Goal: Task Accomplishment & Management: Manage account settings

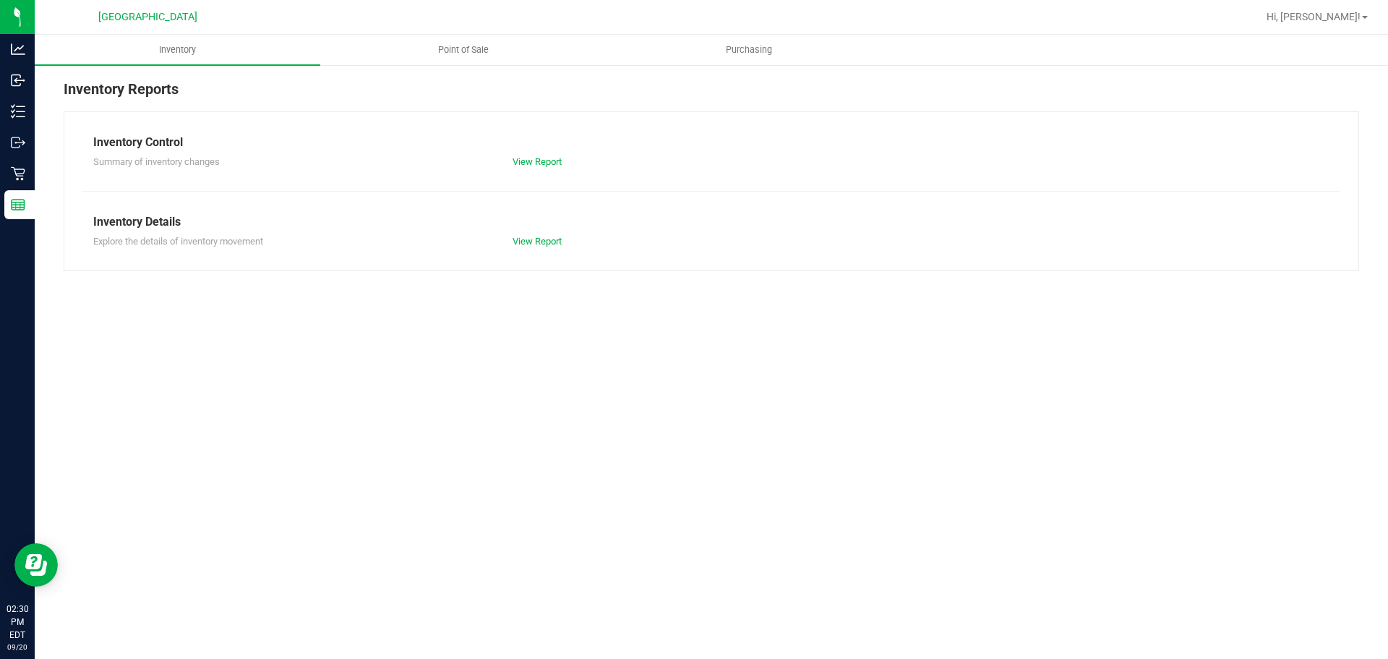
click at [223, 393] on div "Inventory Point of Sale Purchasing Inventory Reports Inventory Control Summary …" at bounding box center [711, 347] width 1353 height 624
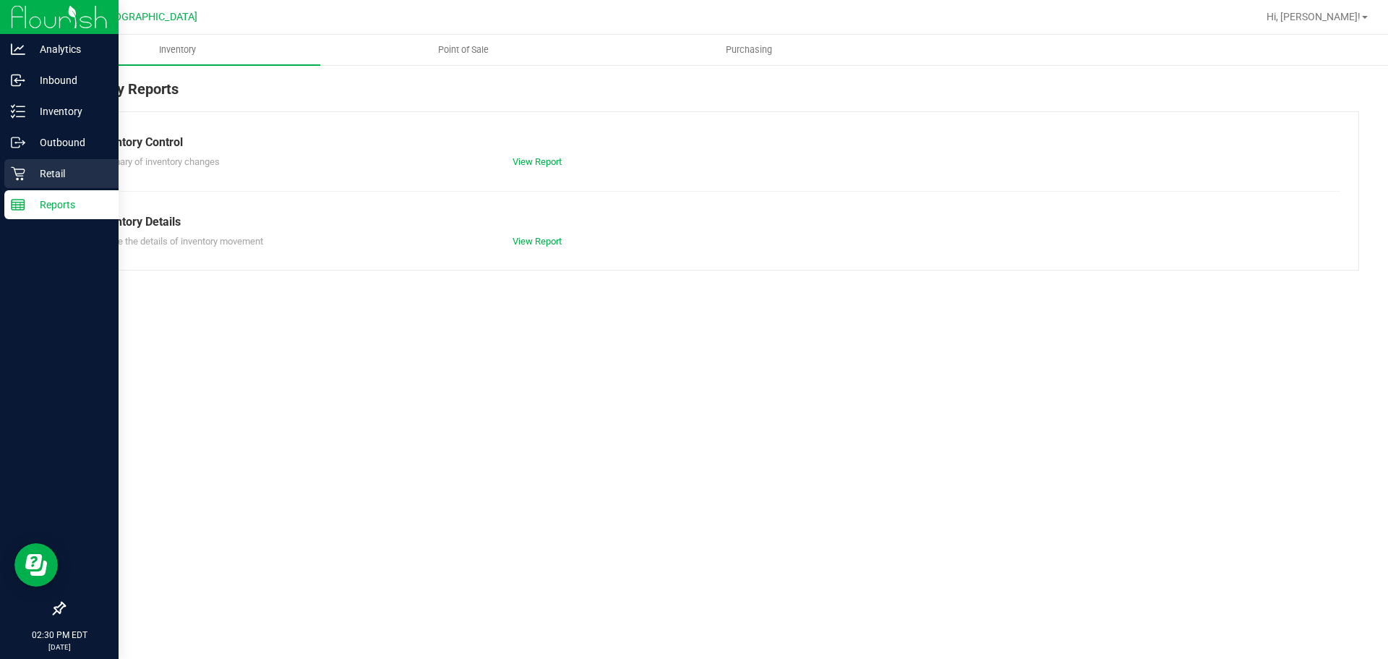
click at [33, 160] on div "Retail" at bounding box center [61, 173] width 114 height 29
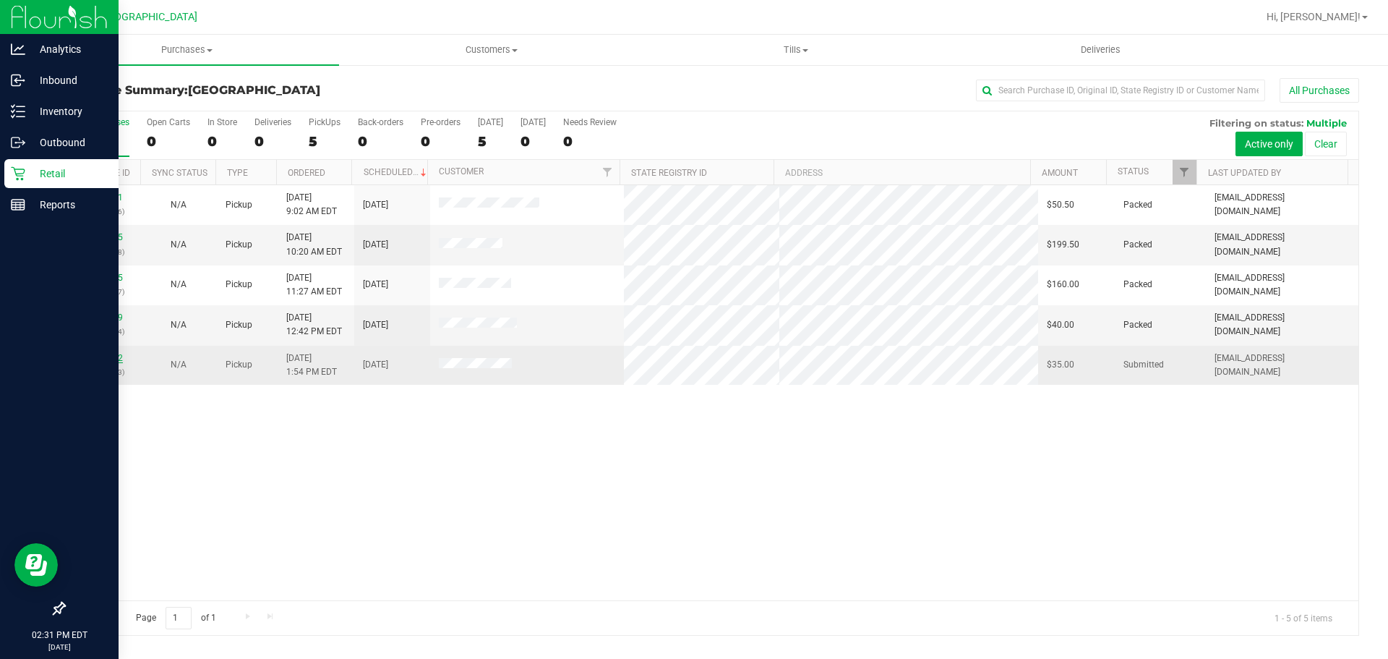
click at [111, 354] on link "11980402" at bounding box center [102, 358] width 40 height 10
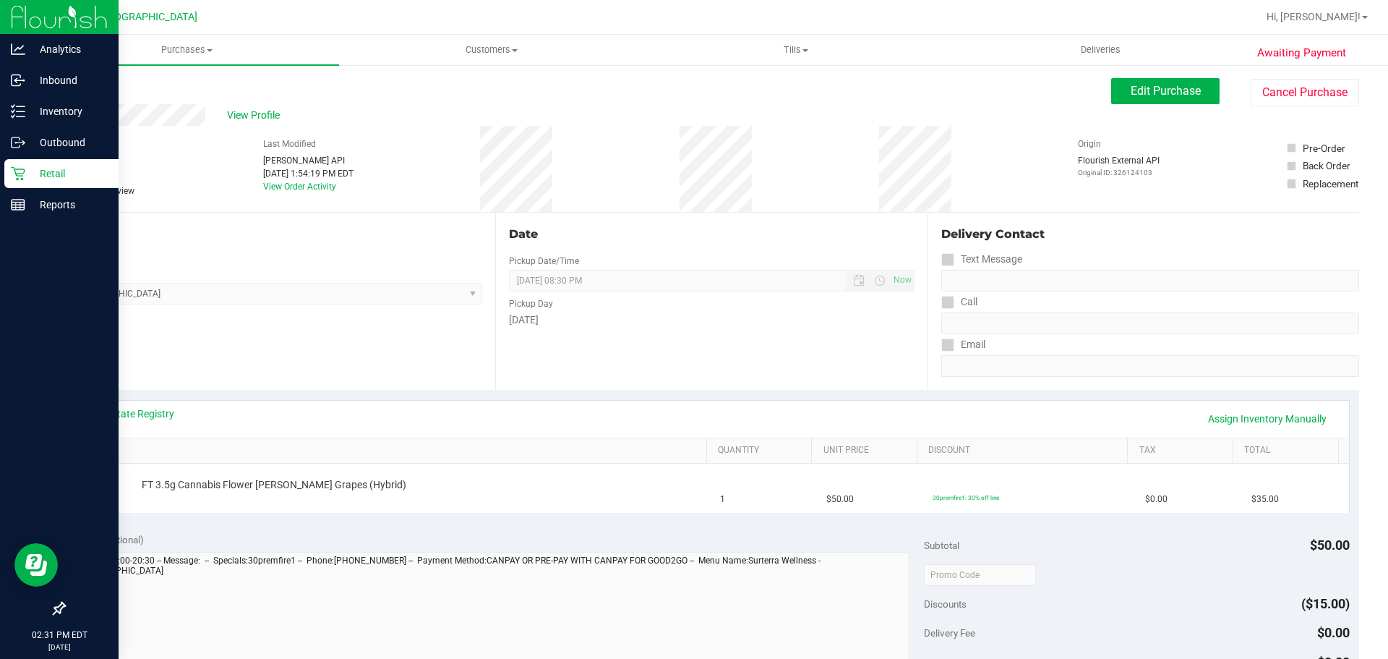
click at [495, 421] on div "View State Registry Assign Inventory Manually" at bounding box center [711, 418] width 1248 height 25
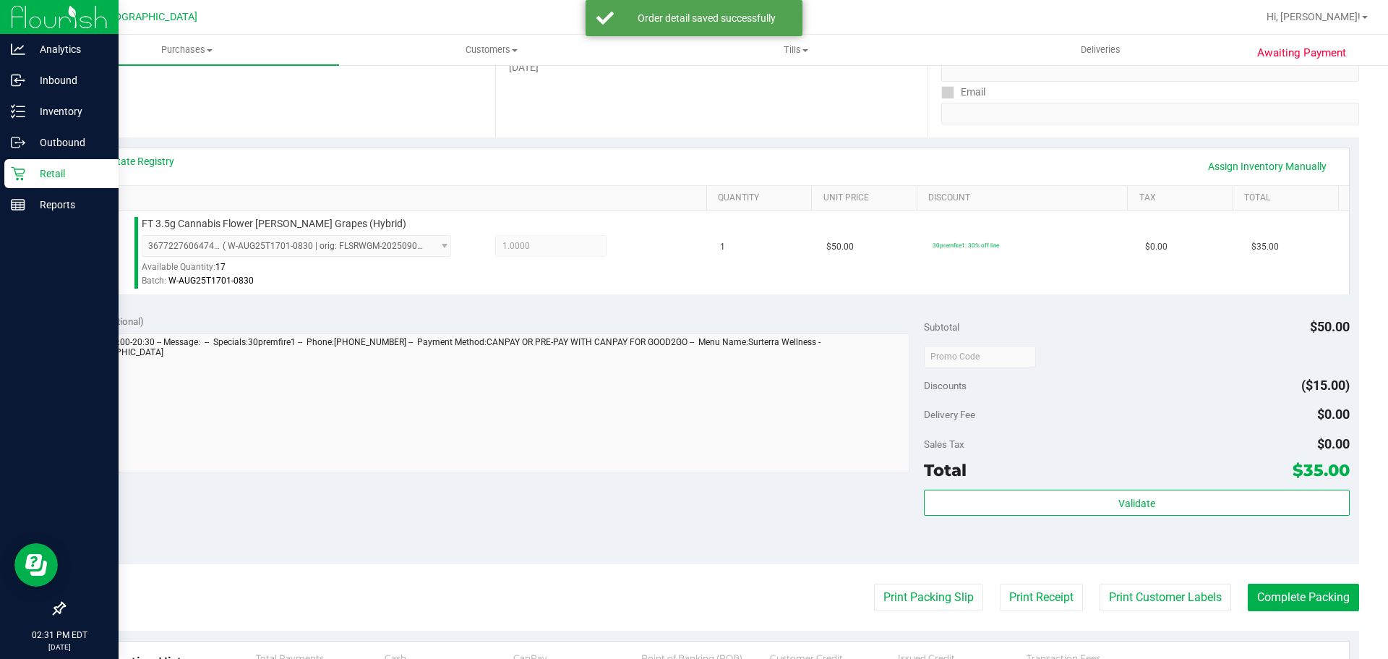
scroll to position [506, 0]
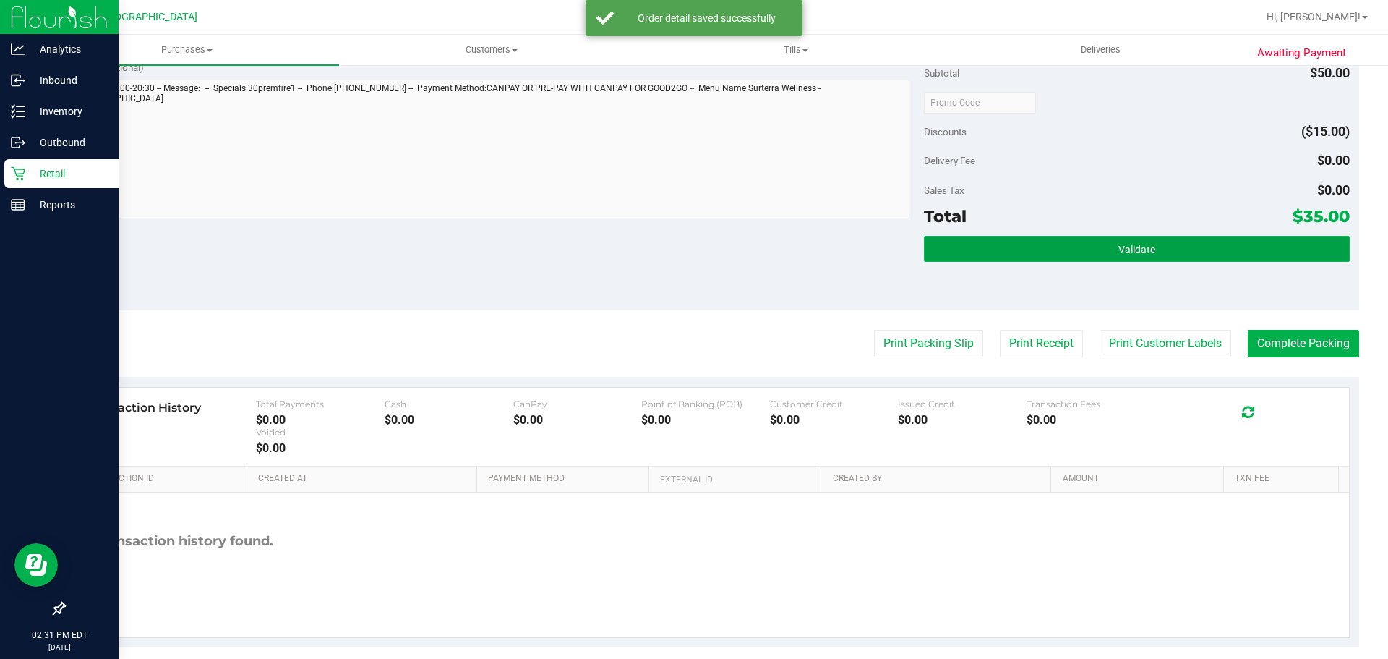
click at [1047, 254] on button "Validate" at bounding box center [1136, 249] width 425 height 26
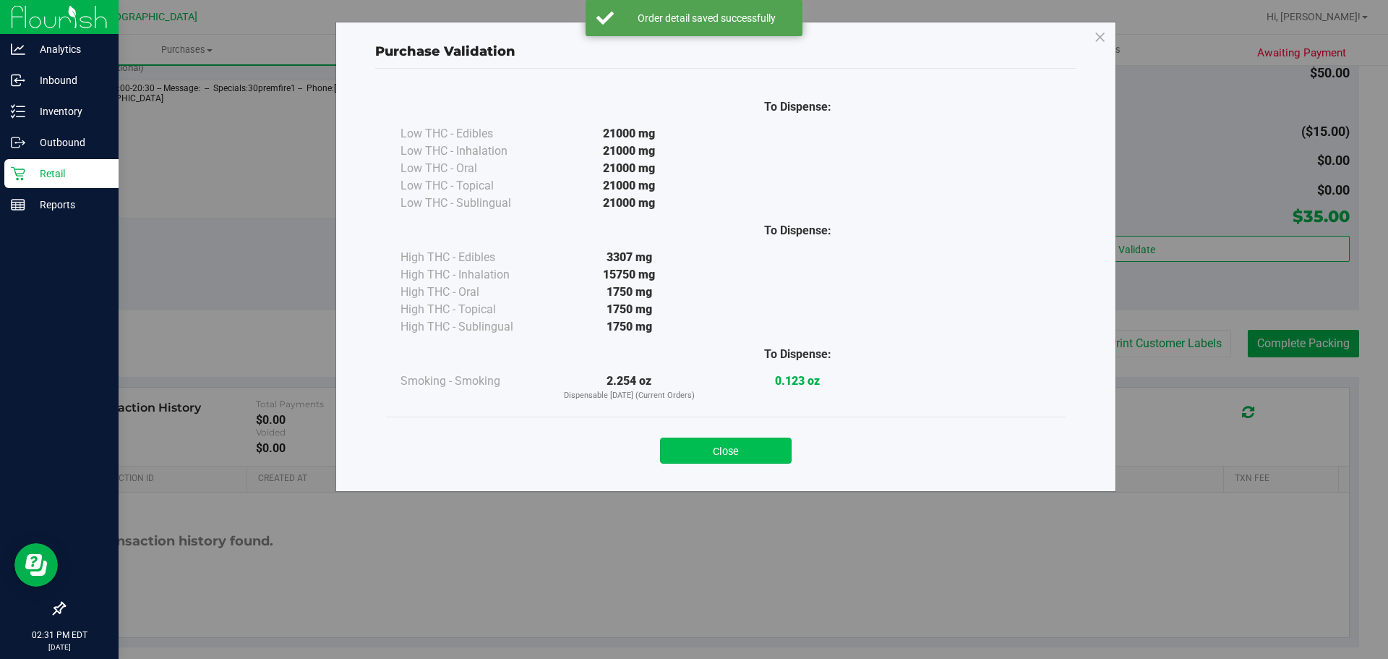
click at [767, 460] on button "Close" at bounding box center [726, 450] width 132 height 26
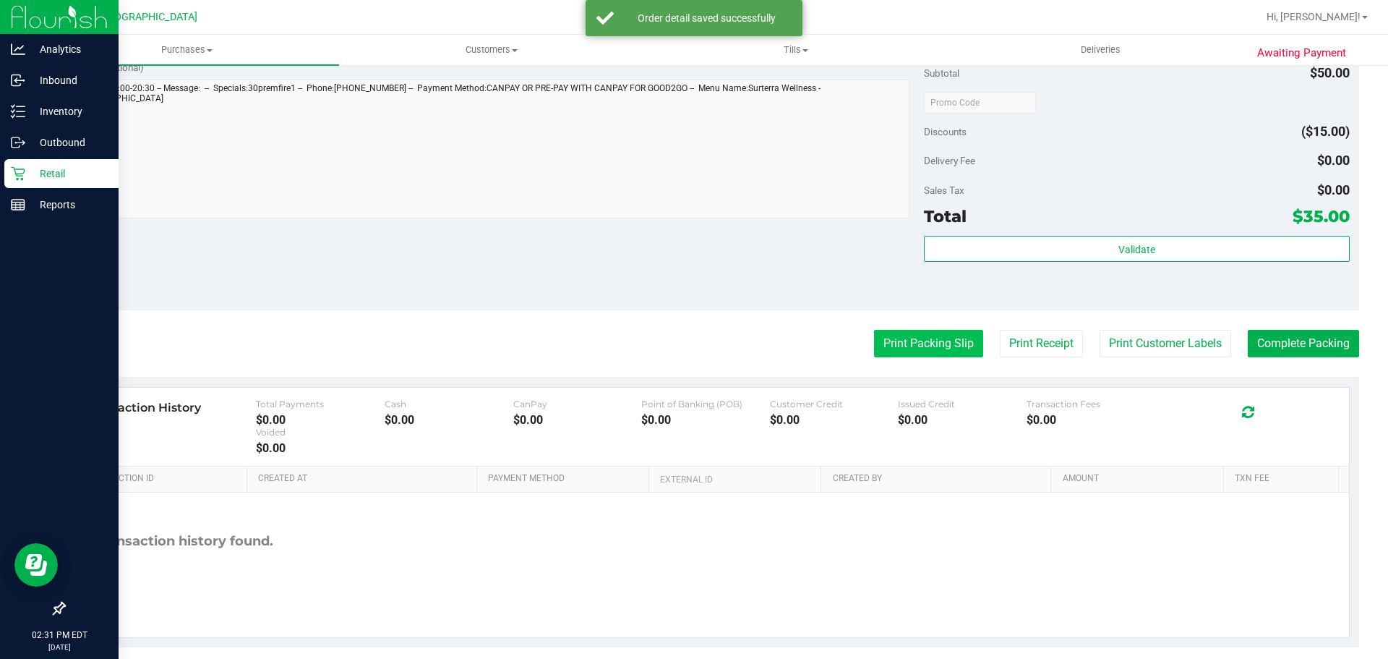
click at [874, 350] on button "Print Packing Slip" at bounding box center [928, 343] width 109 height 27
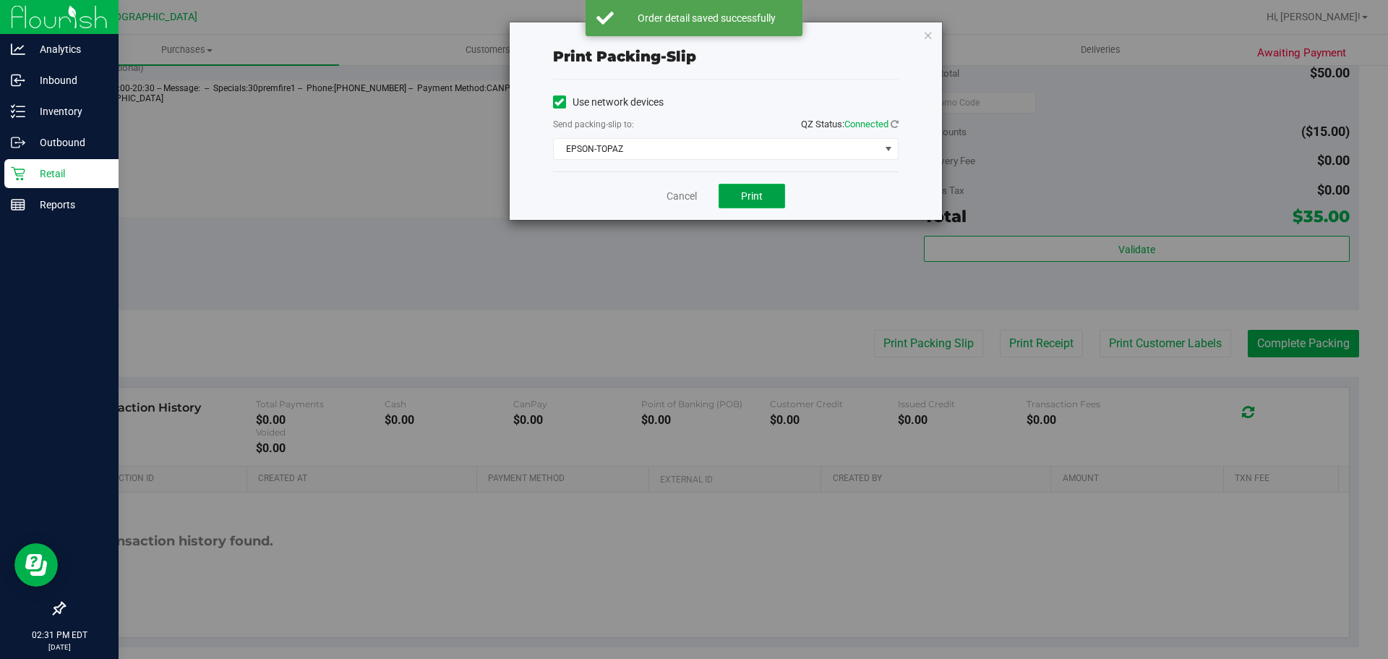
click at [737, 200] on button "Print" at bounding box center [752, 196] width 67 height 25
click at [686, 193] on link "Cancel" at bounding box center [681, 196] width 30 height 15
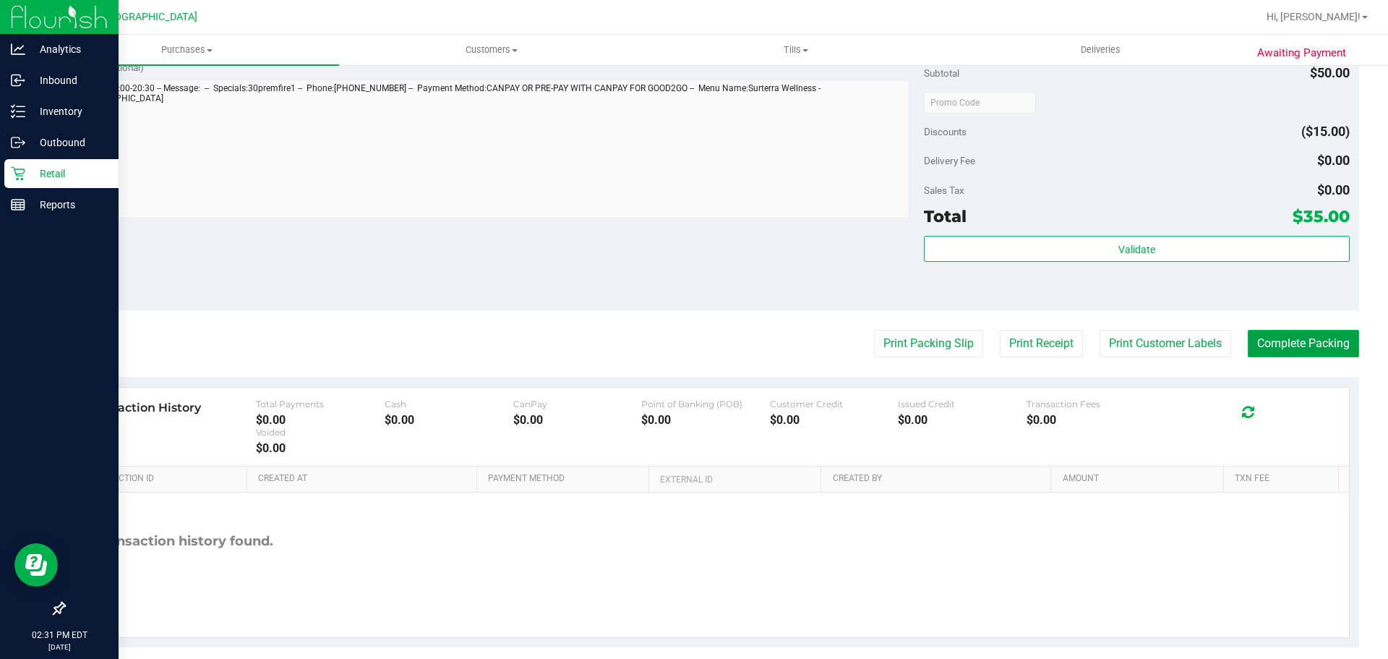
click at [1254, 347] on button "Complete Packing" at bounding box center [1303, 343] width 111 height 27
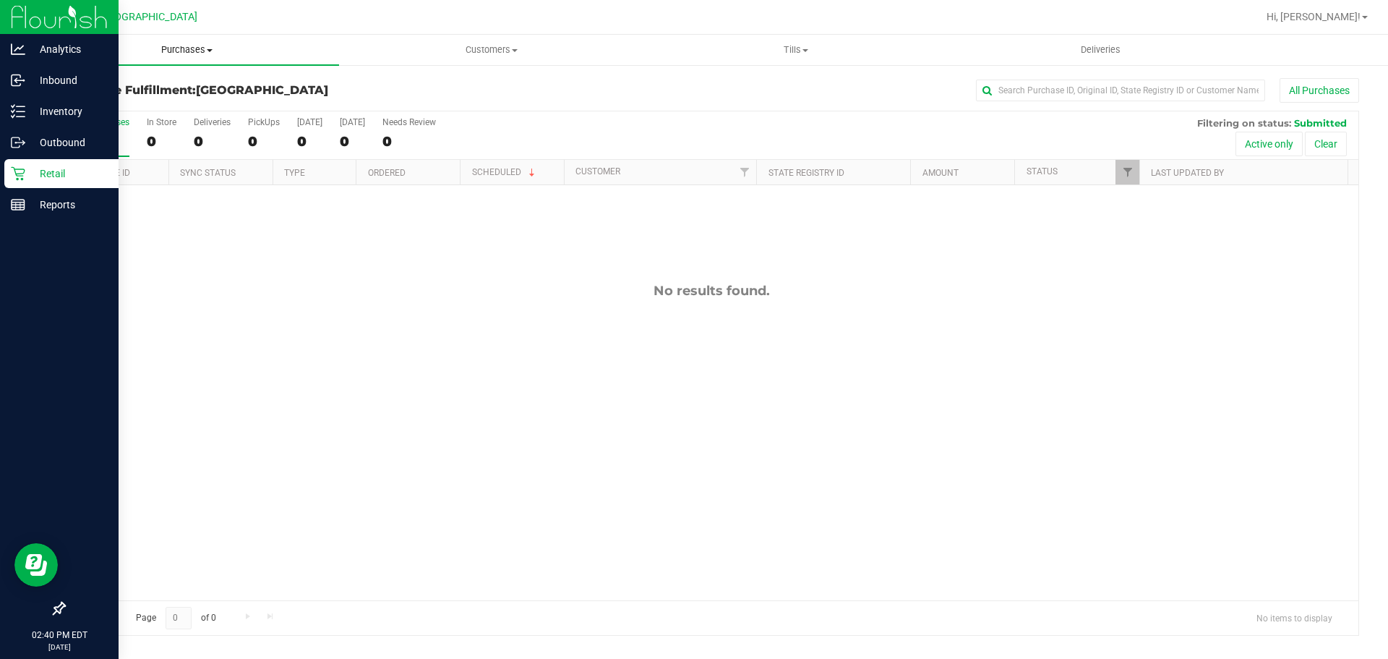
click at [197, 57] on uib-tab-heading "Purchases Summary of purchases Fulfillment All purchases" at bounding box center [187, 50] width 304 height 30
click at [174, 81] on span "Summary of purchases" at bounding box center [109, 87] width 148 height 12
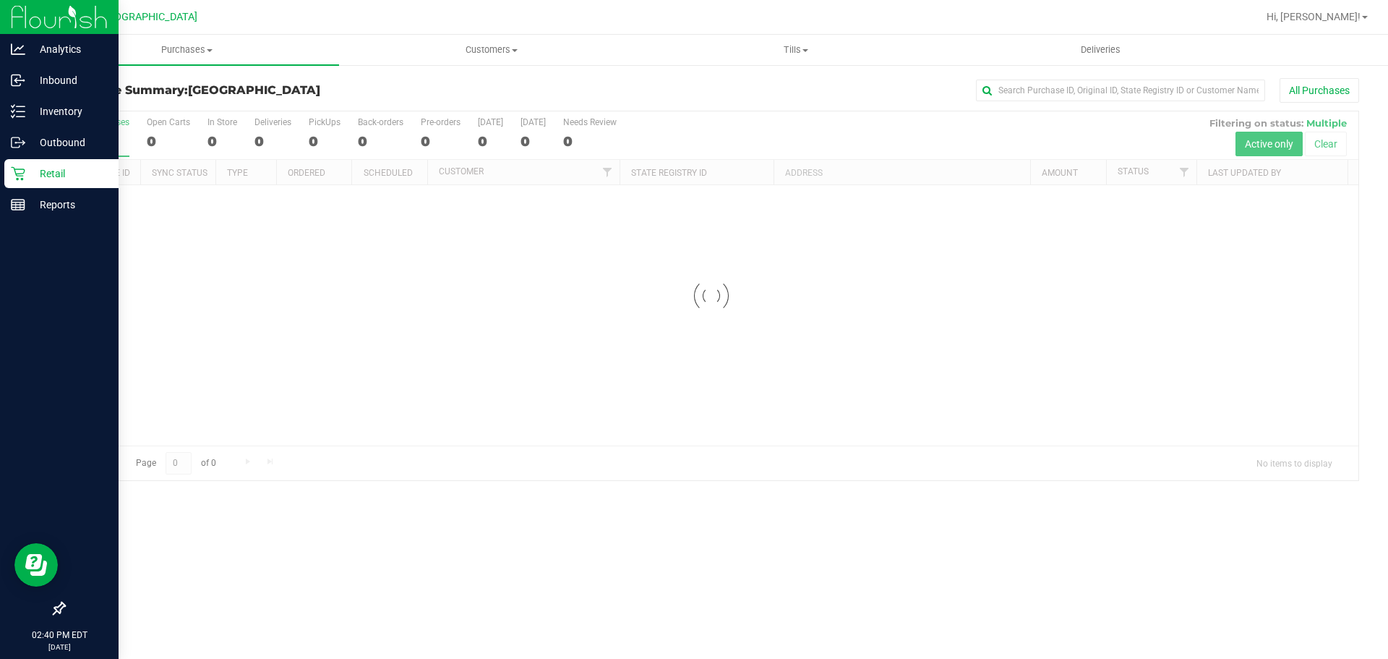
click at [1037, 403] on div at bounding box center [711, 295] width 1294 height 369
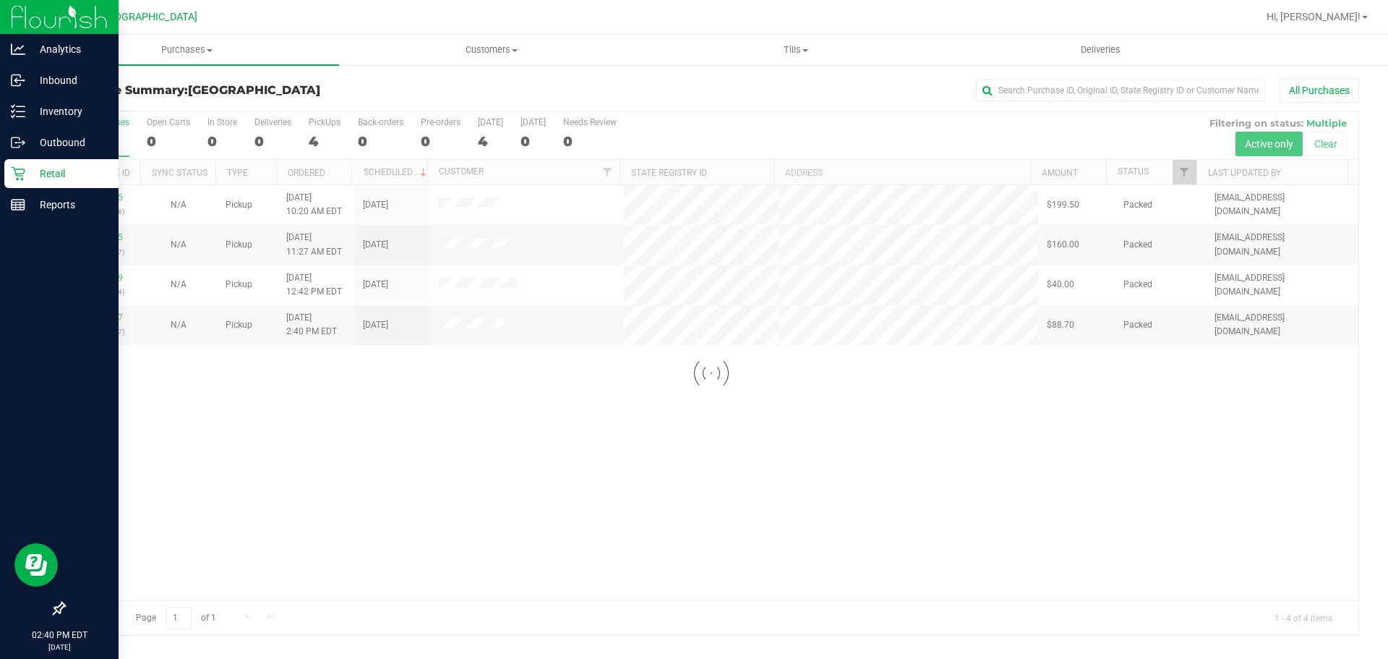
click at [969, 507] on div at bounding box center [711, 372] width 1294 height 523
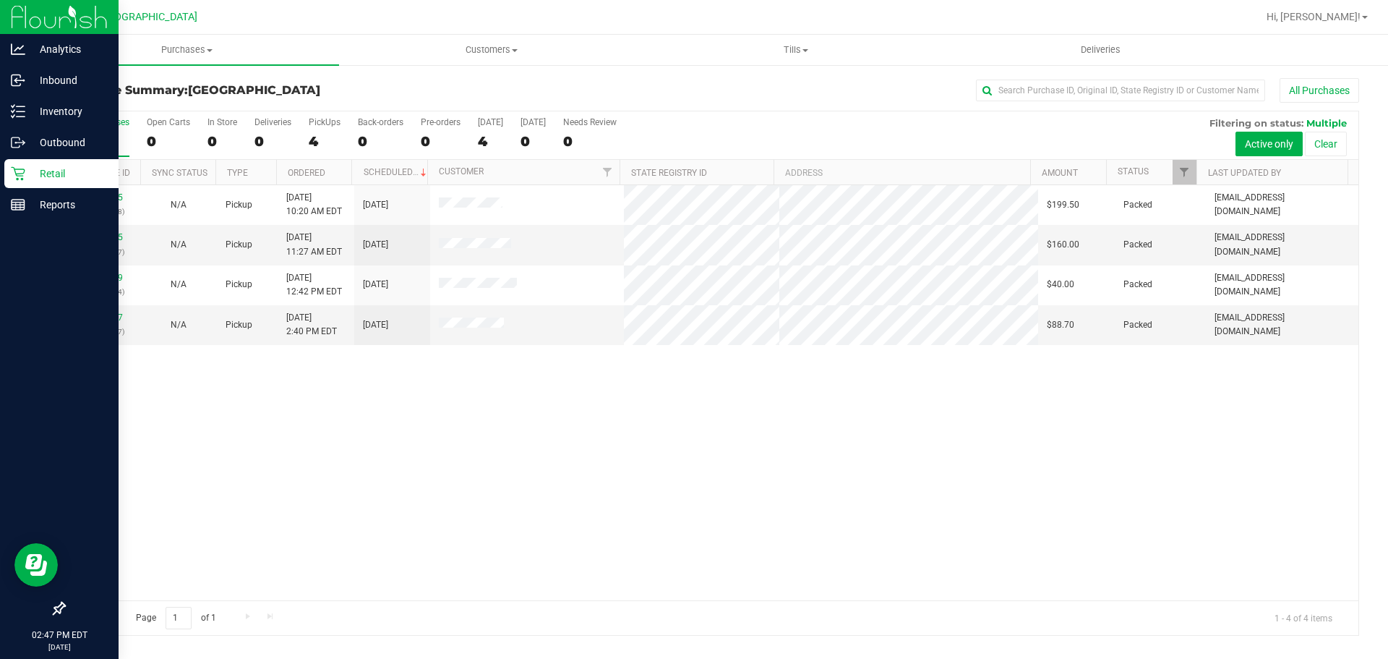
click at [1057, 499] on div "11978615 (326039318) N/A Pickup [DATE] 10:20 AM EDT 9/20/2025 $199.50 Packed [E…" at bounding box center [711, 392] width 1294 height 415
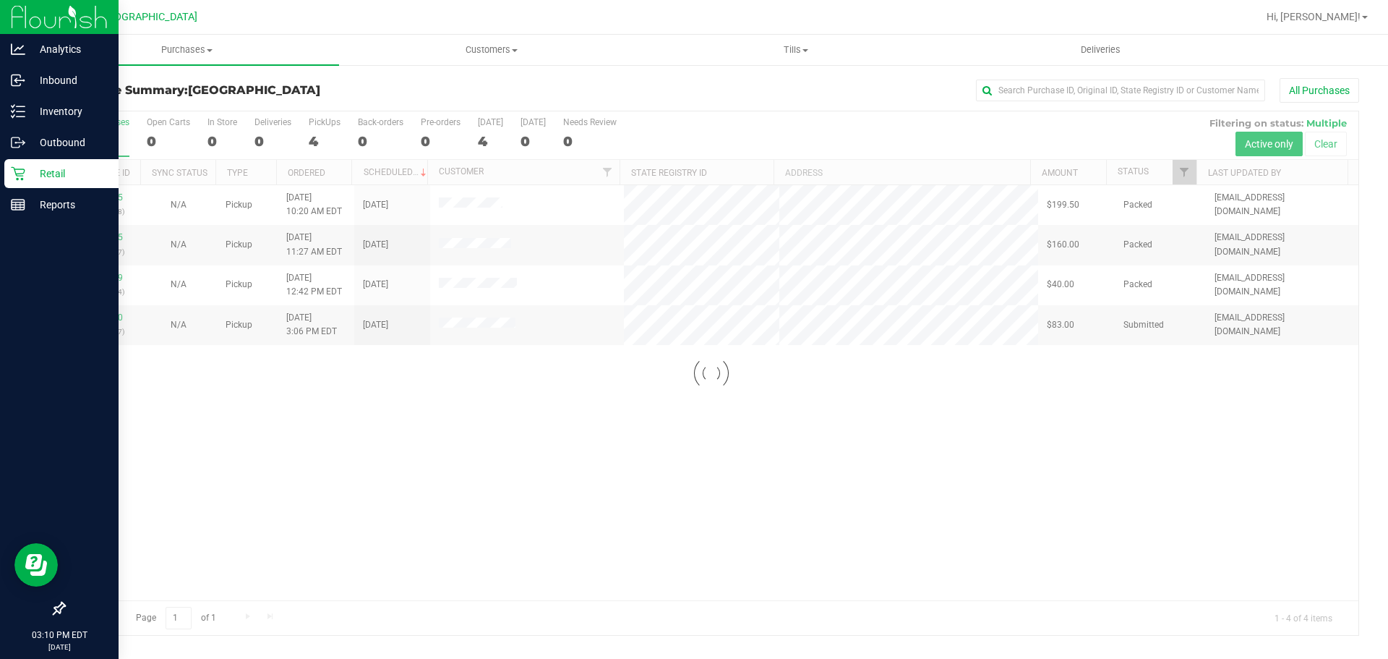
click at [459, 433] on div at bounding box center [711, 372] width 1294 height 523
click at [591, 464] on div at bounding box center [711, 372] width 1294 height 523
click at [704, 502] on div at bounding box center [711, 372] width 1294 height 523
click at [846, 484] on div at bounding box center [711, 372] width 1294 height 523
click at [906, 424] on div at bounding box center [711, 372] width 1294 height 523
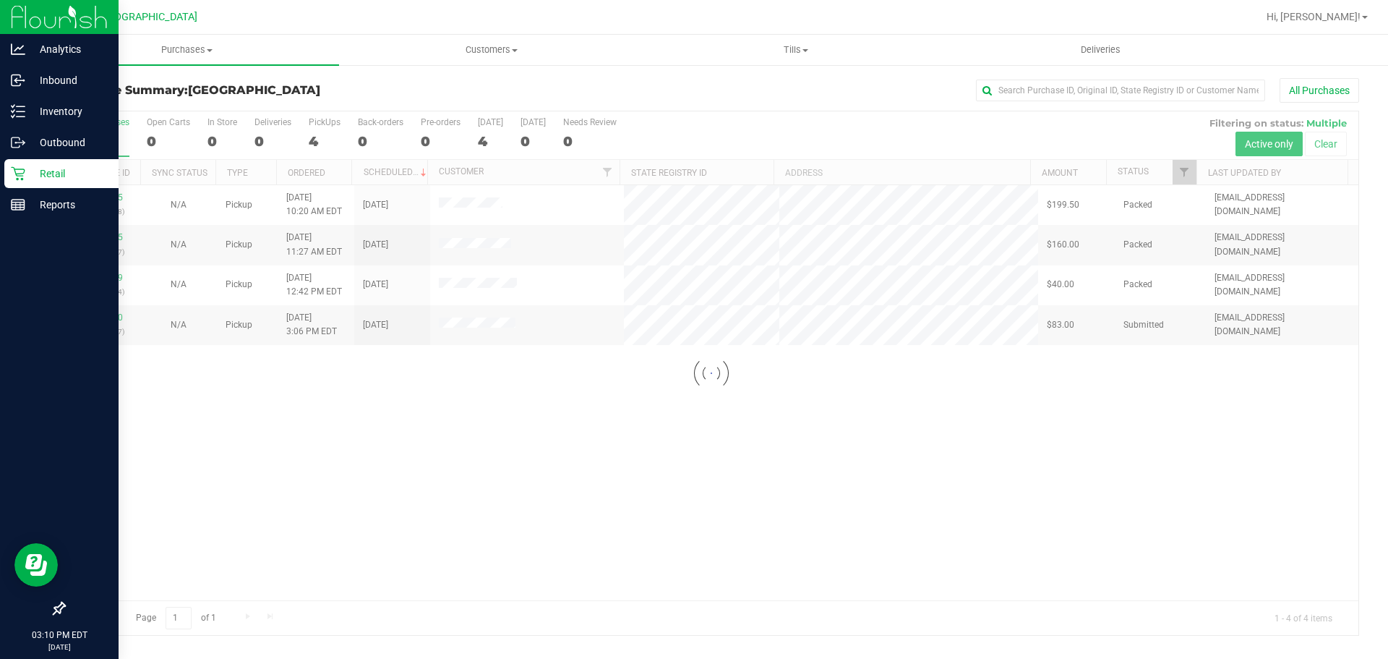
click at [777, 486] on div at bounding box center [711, 372] width 1294 height 523
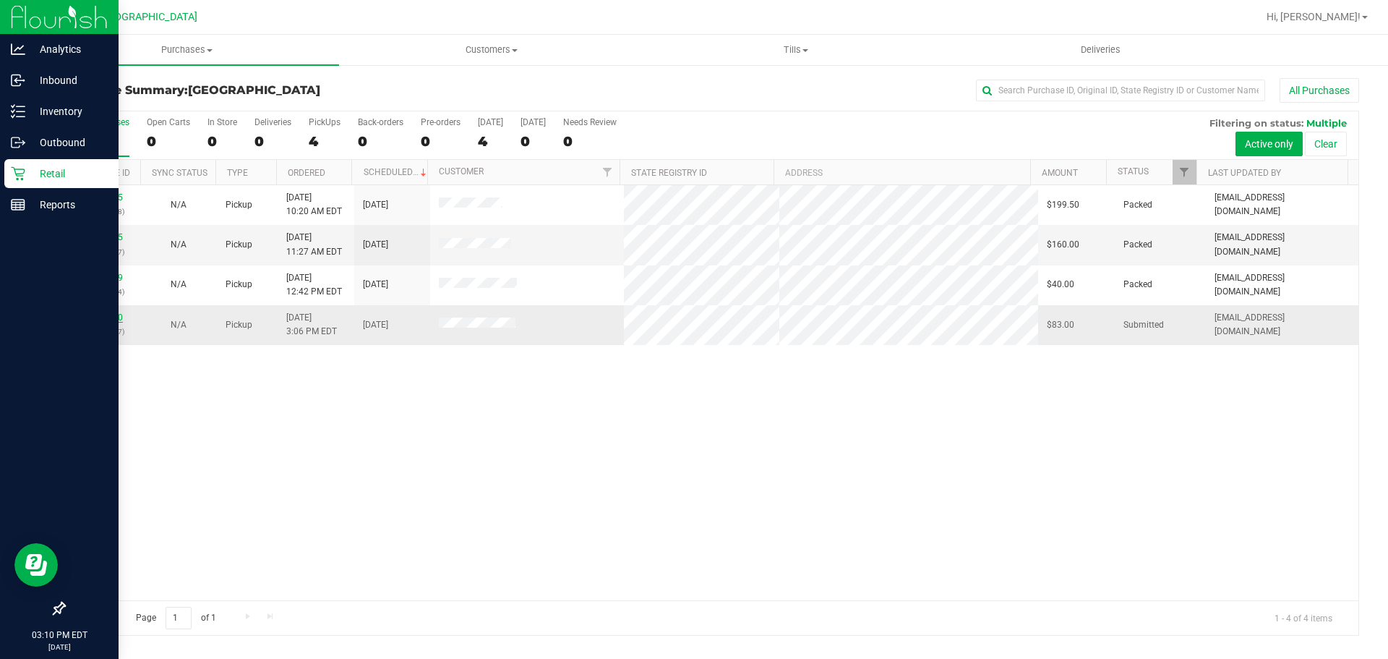
click at [87, 317] on link "11980940" at bounding box center [102, 317] width 40 height 10
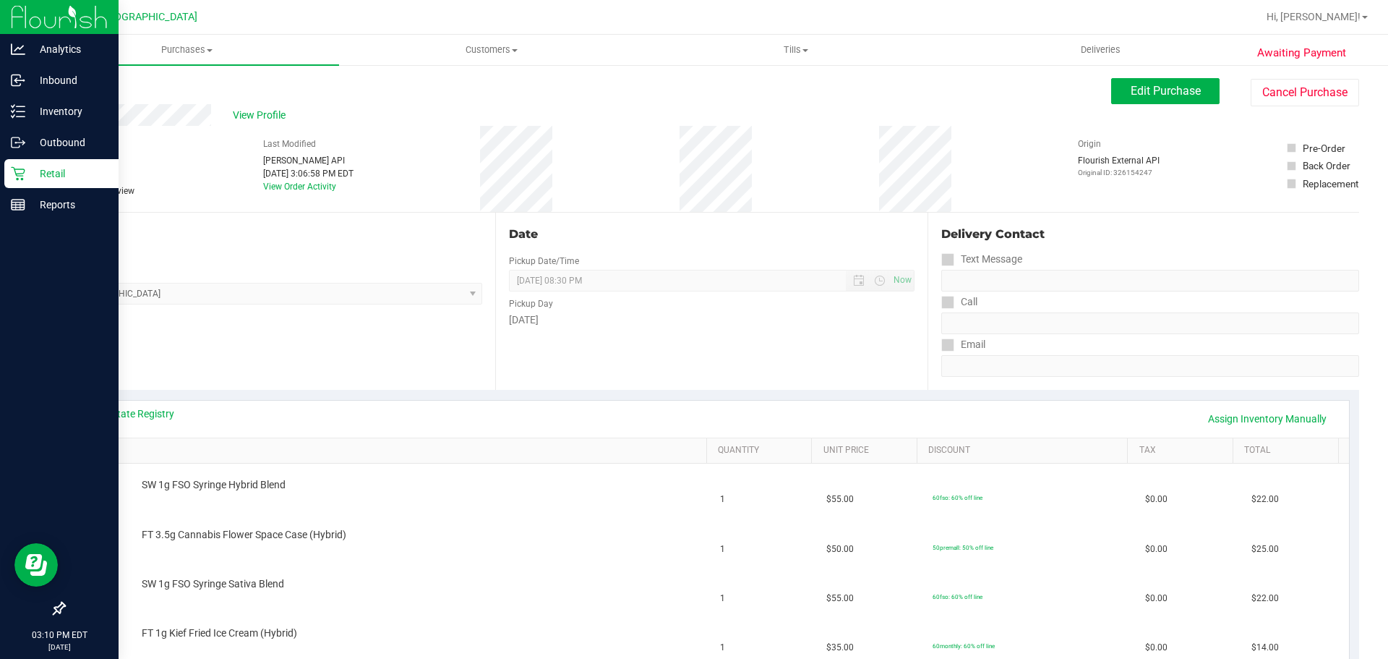
click at [4, 176] on div "Retail" at bounding box center [61, 173] width 114 height 29
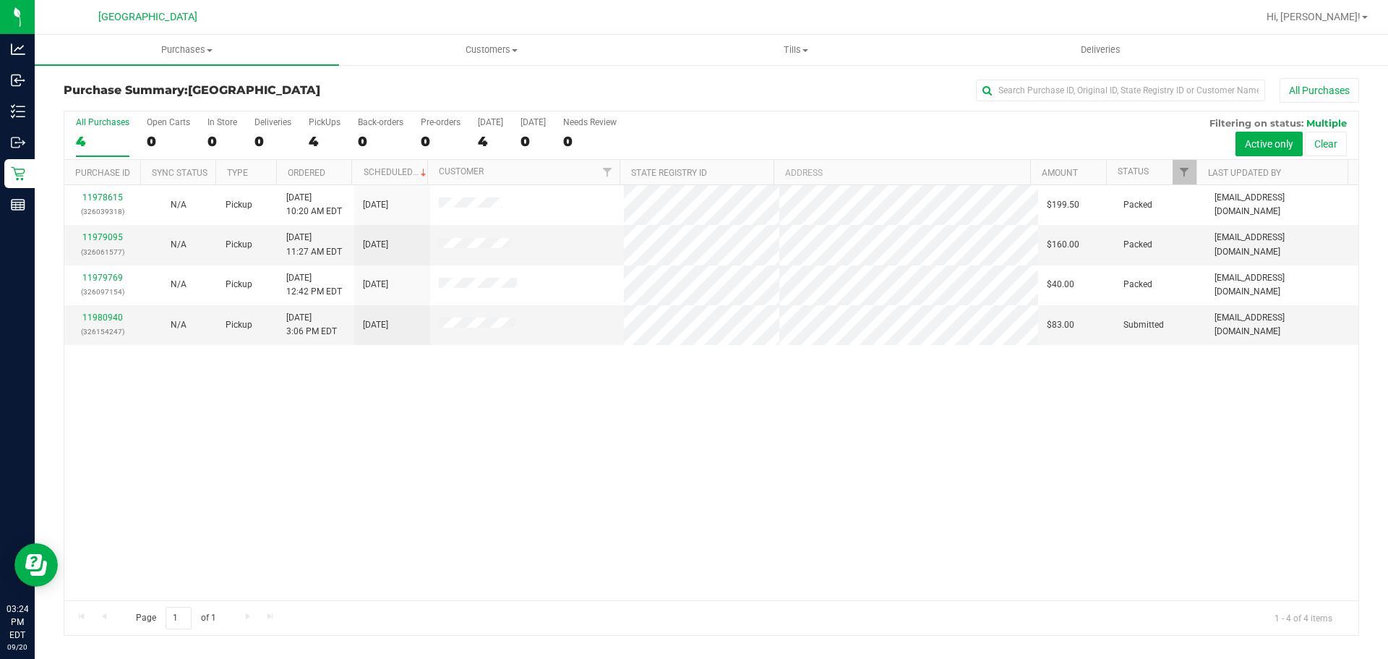
click at [765, 419] on div "11978615 (326039318) N/A Pickup [DATE] 10:20 AM EDT 9/20/2025 $199.50 Packed [E…" at bounding box center [711, 392] width 1294 height 415
click at [100, 311] on div "11980940 (326154247)" at bounding box center [102, 324] width 59 height 27
click at [108, 314] on link "11980940" at bounding box center [102, 317] width 40 height 10
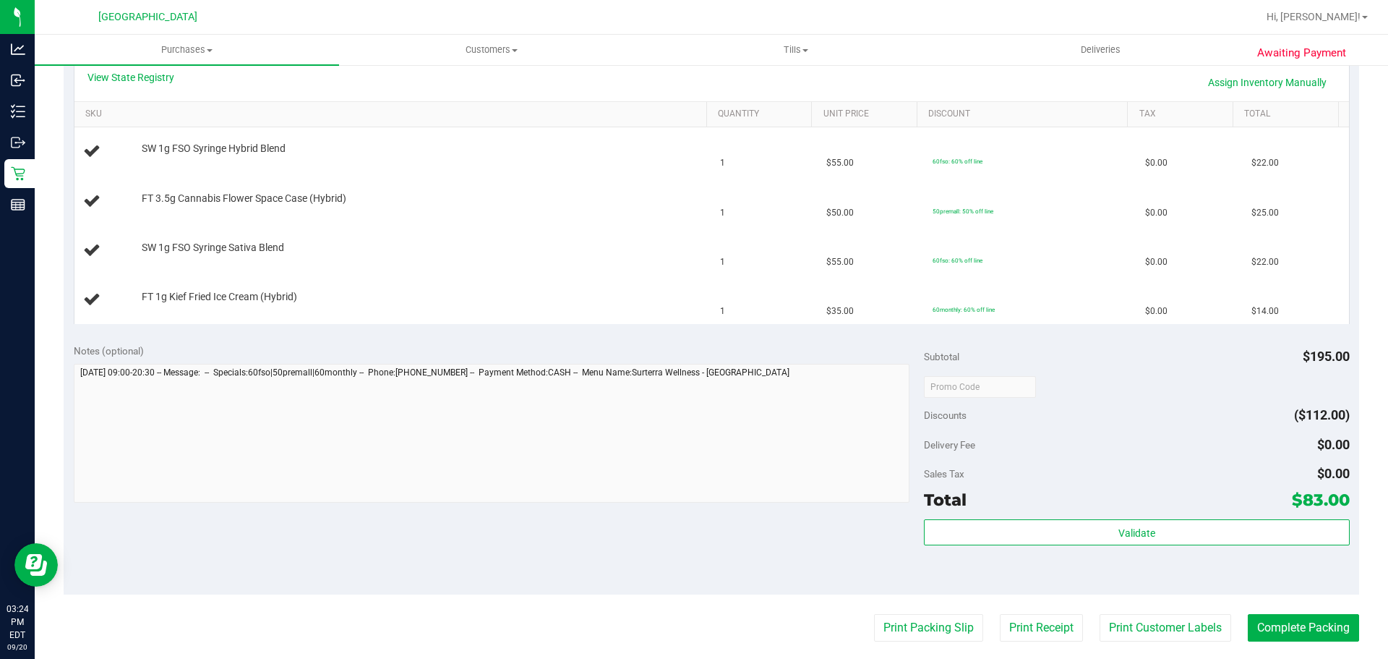
scroll to position [361, 0]
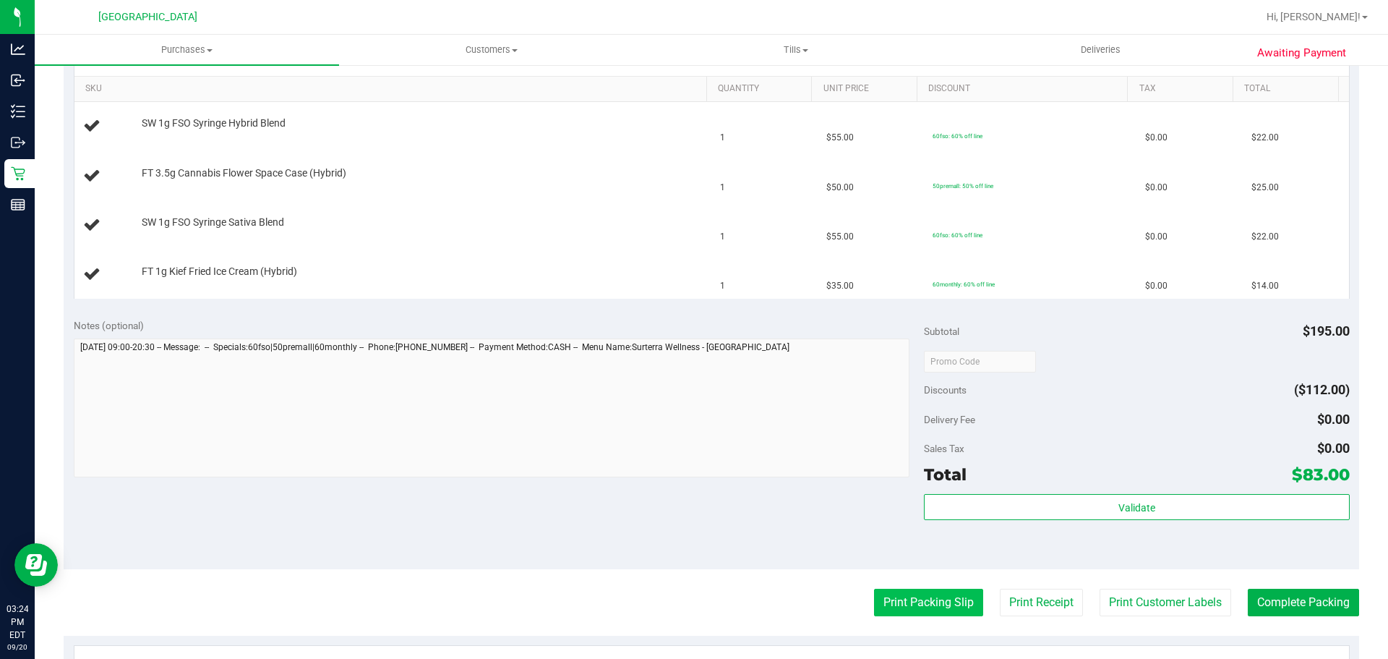
click at [950, 607] on button "Print Packing Slip" at bounding box center [928, 601] width 109 height 27
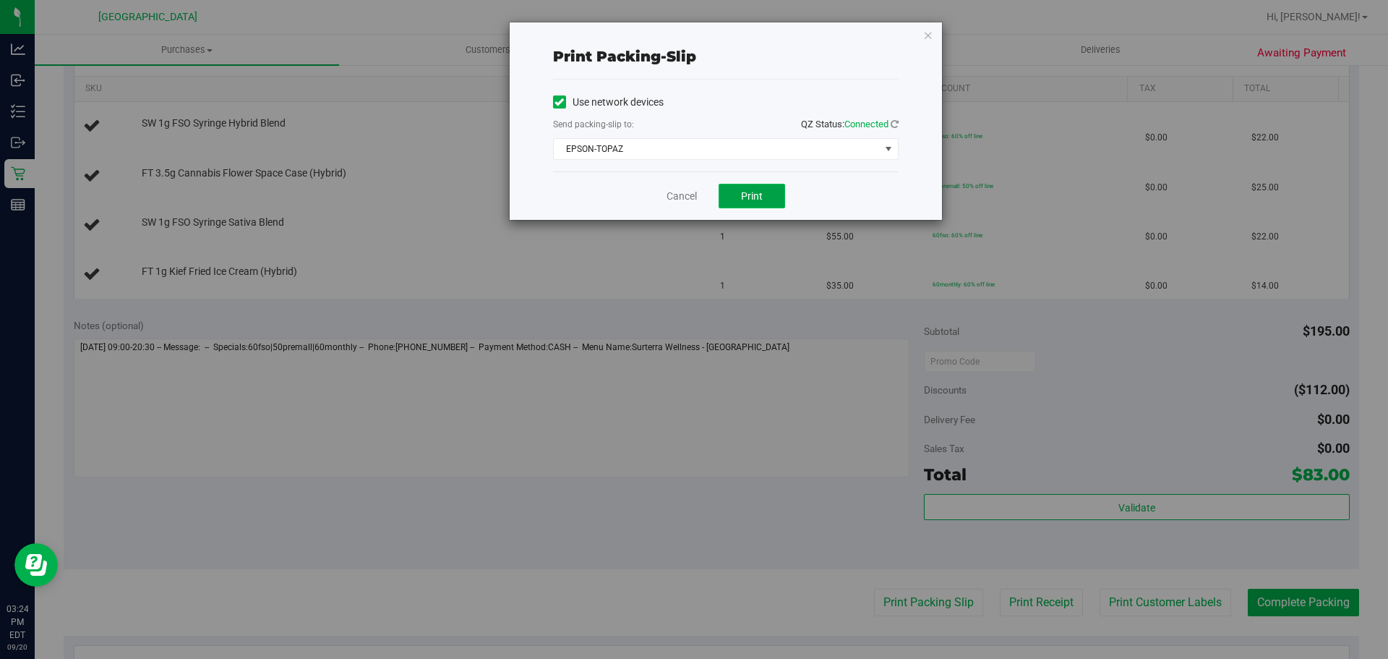
click at [739, 199] on button "Print" at bounding box center [752, 196] width 67 height 25
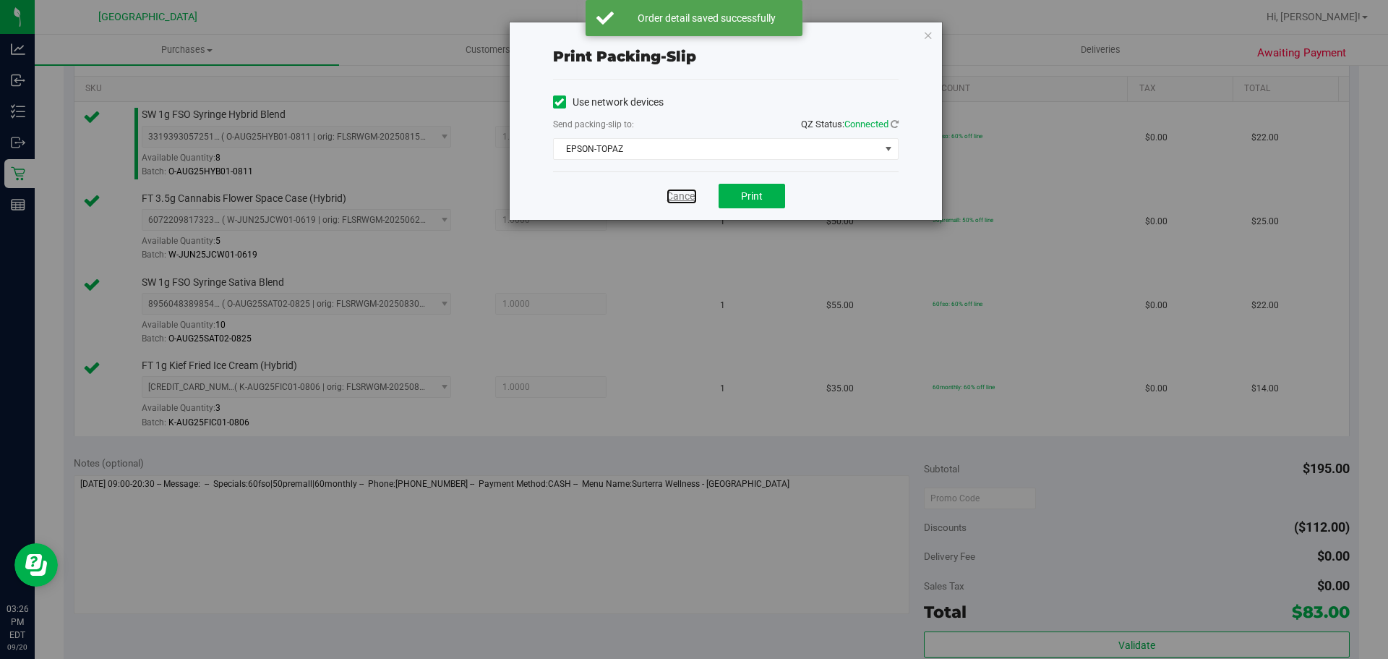
click at [679, 192] on link "Cancel" at bounding box center [681, 196] width 30 height 15
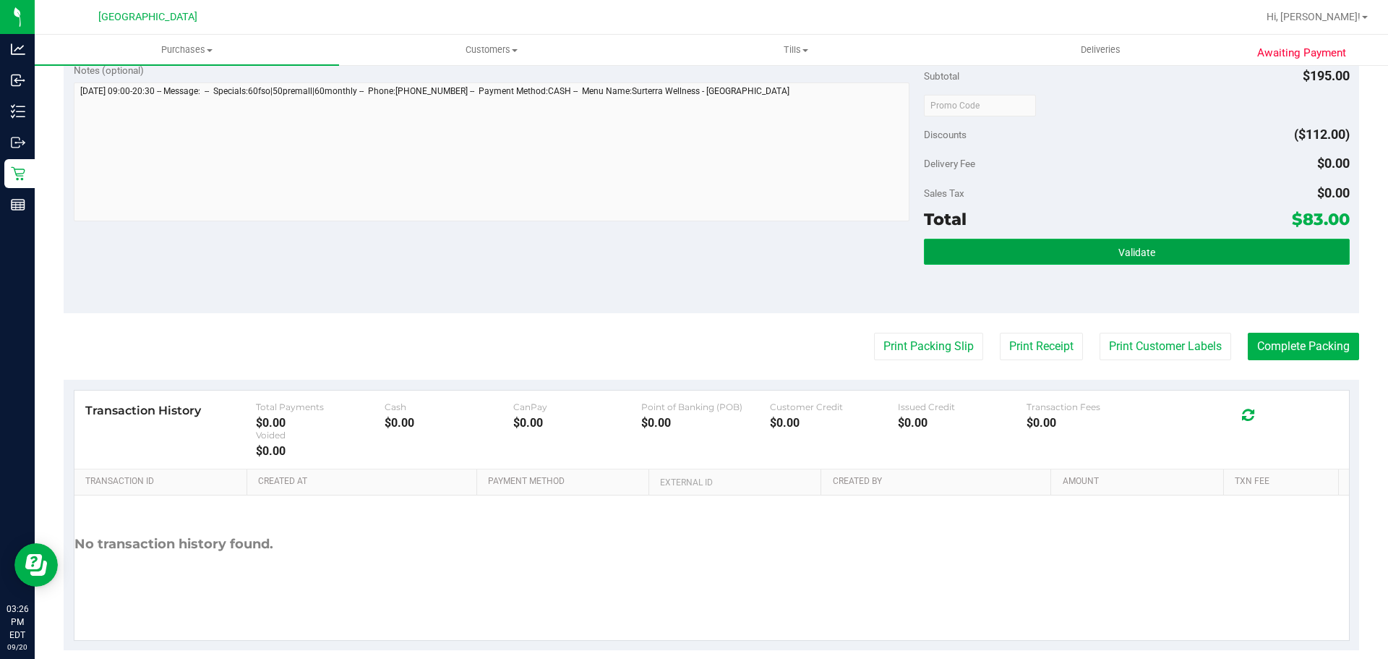
click at [1007, 255] on button "Validate" at bounding box center [1136, 252] width 425 height 26
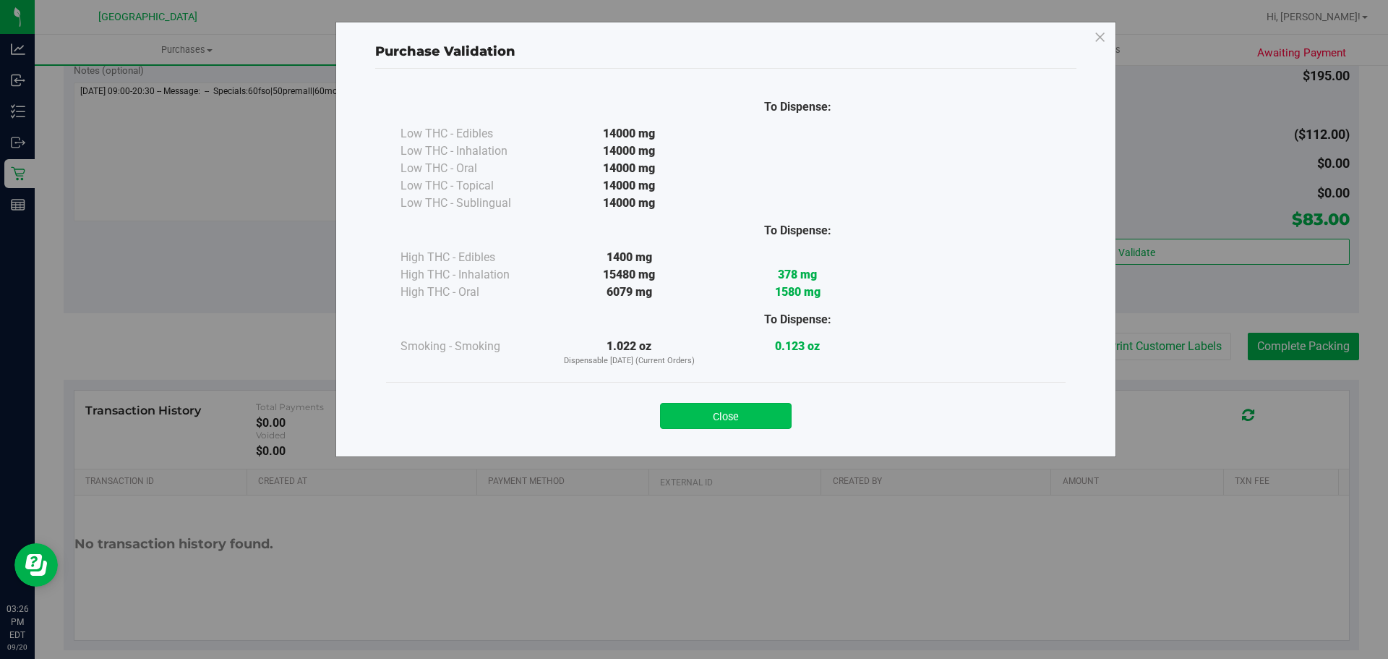
click at [721, 421] on button "Close" at bounding box center [726, 416] width 132 height 26
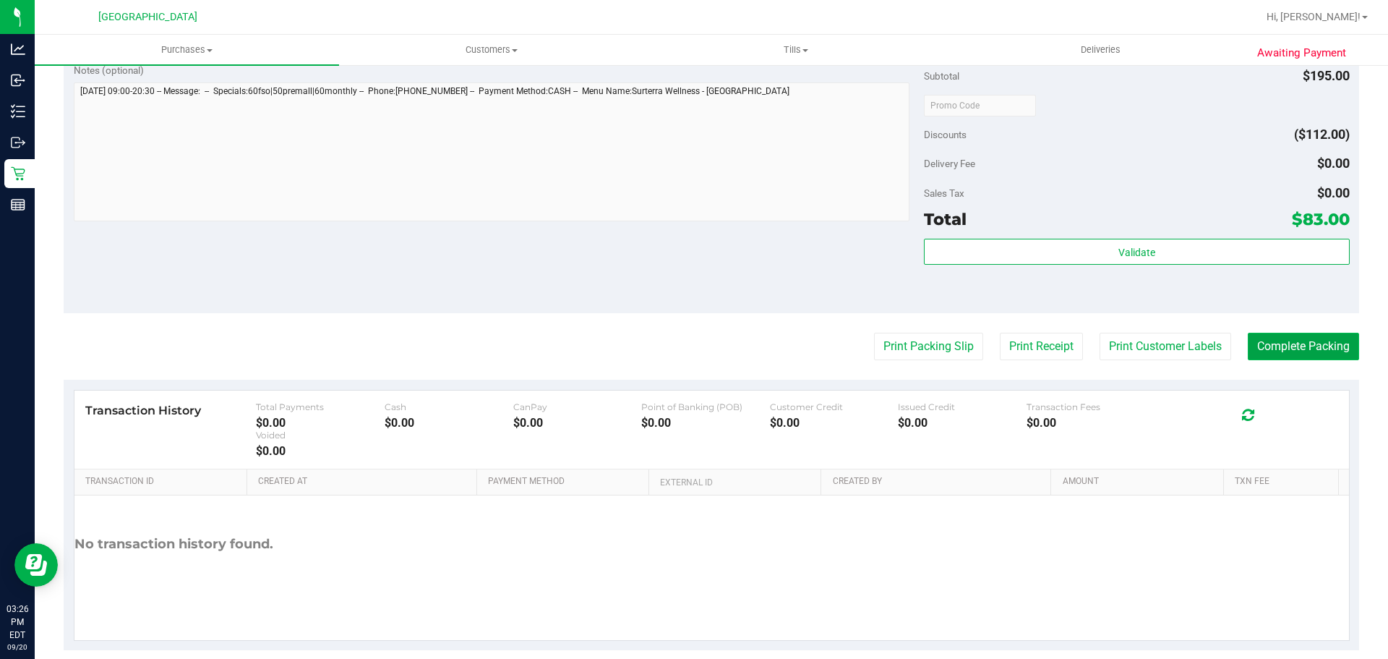
click at [1261, 349] on button "Complete Packing" at bounding box center [1303, 346] width 111 height 27
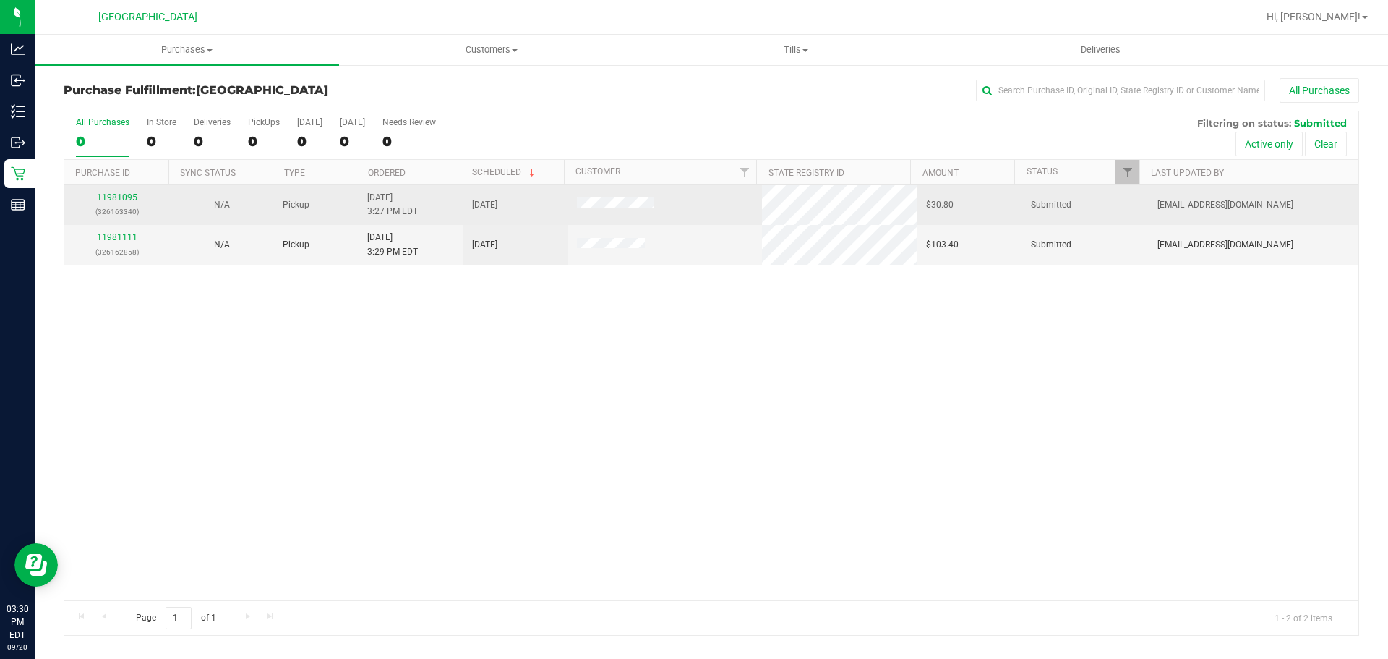
click at [110, 205] on p "(326163340)" at bounding box center [116, 212] width 87 height 14
click at [110, 201] on link "11981095" at bounding box center [117, 197] width 40 height 10
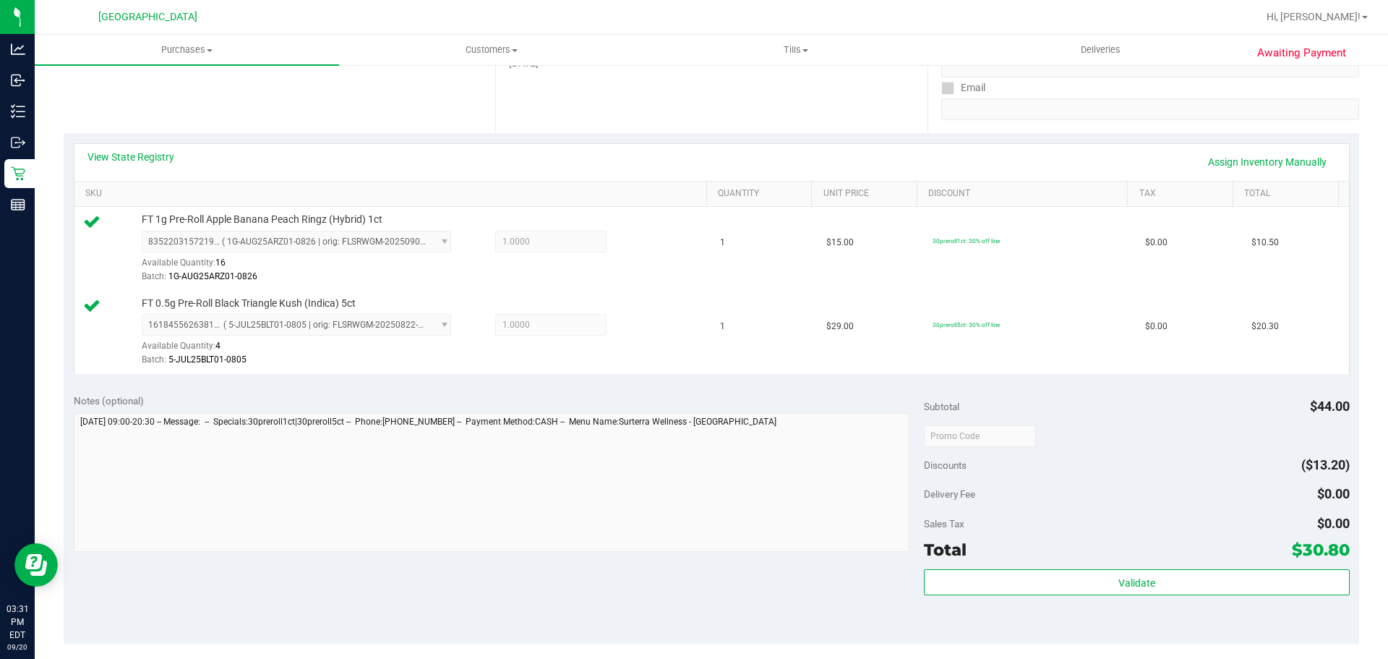
scroll to position [289, 0]
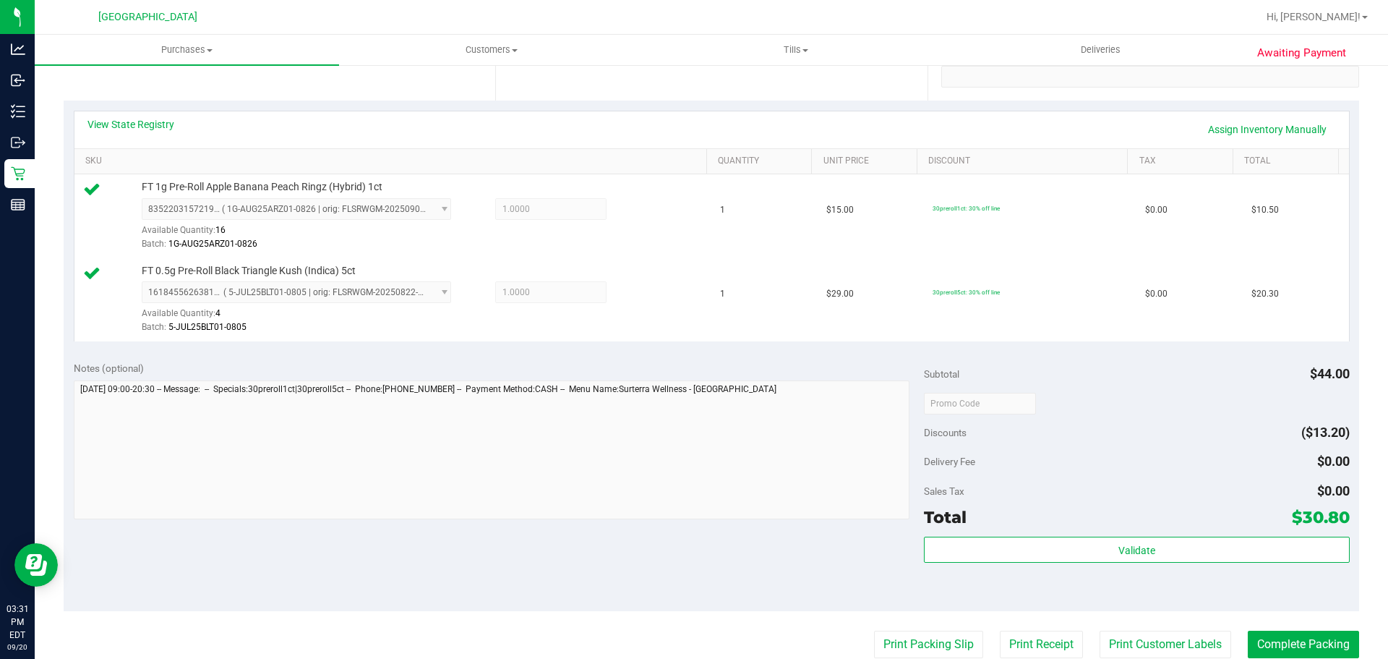
click at [956, 525] on span "Total" at bounding box center [945, 517] width 43 height 20
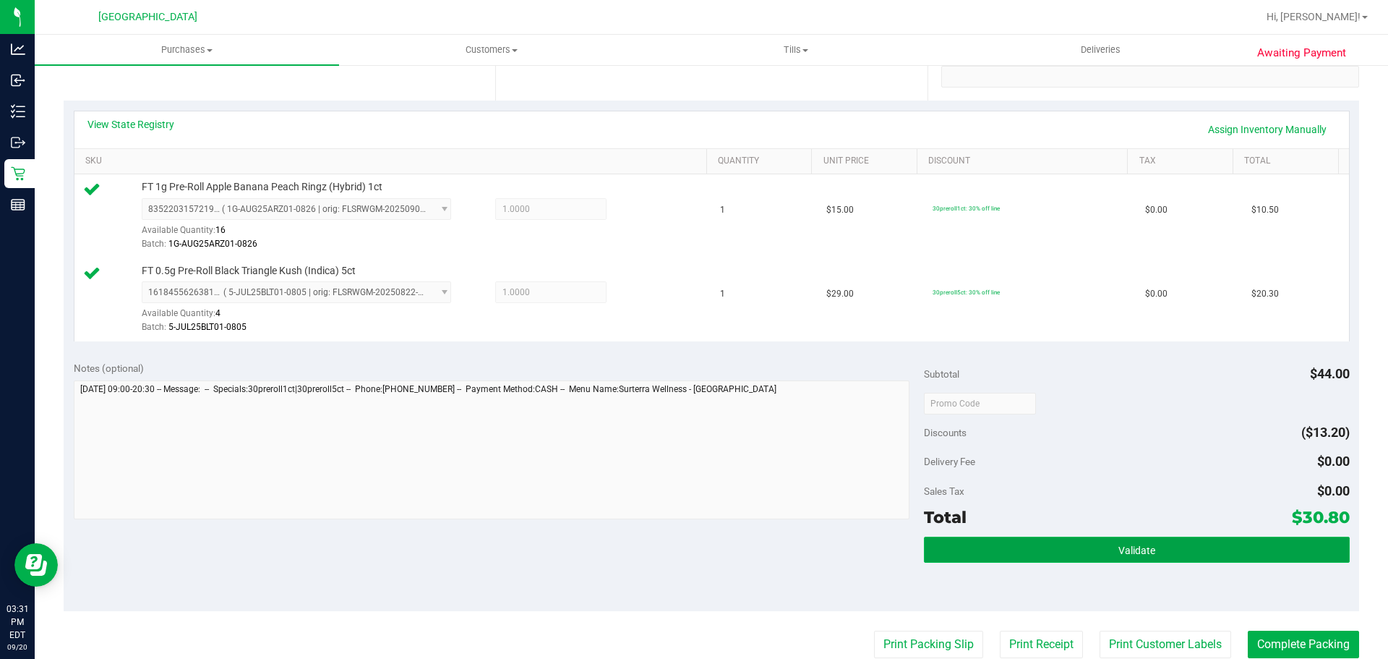
click at [956, 541] on button "Validate" at bounding box center [1136, 549] width 425 height 26
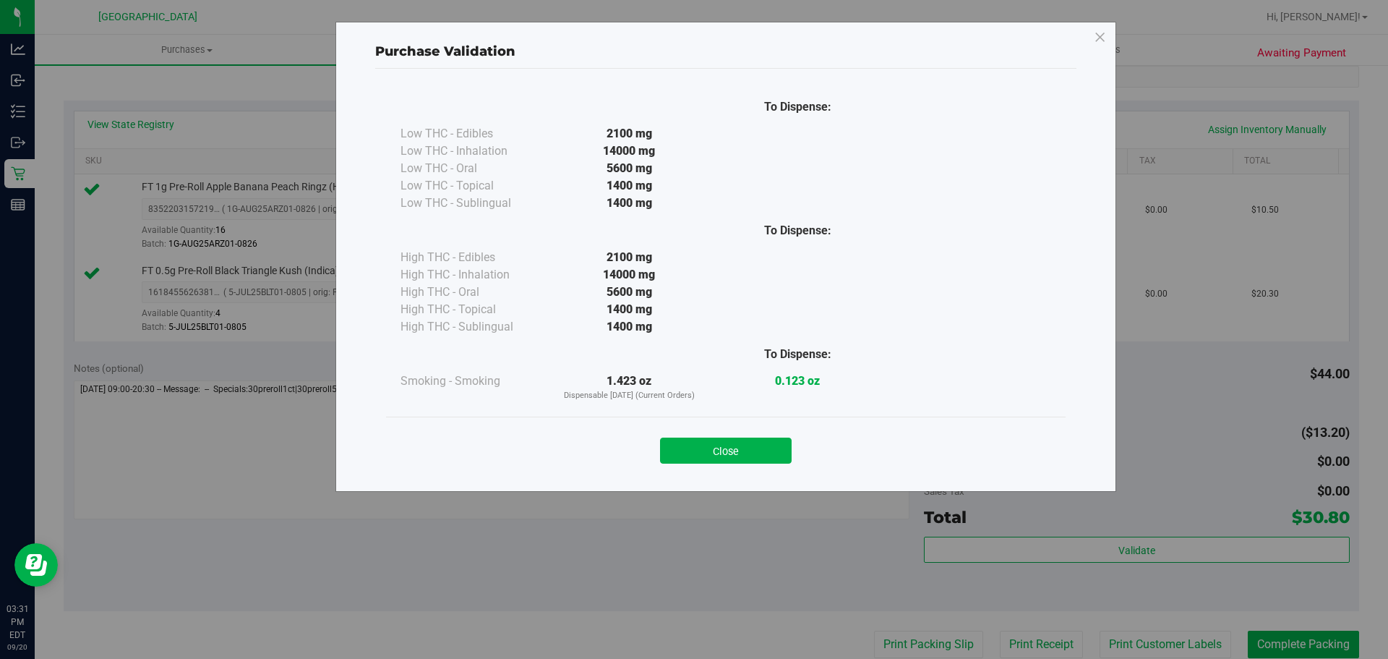
click at [662, 429] on div "Close" at bounding box center [726, 446] width 658 height 36
click at [665, 442] on button "Close" at bounding box center [726, 450] width 132 height 26
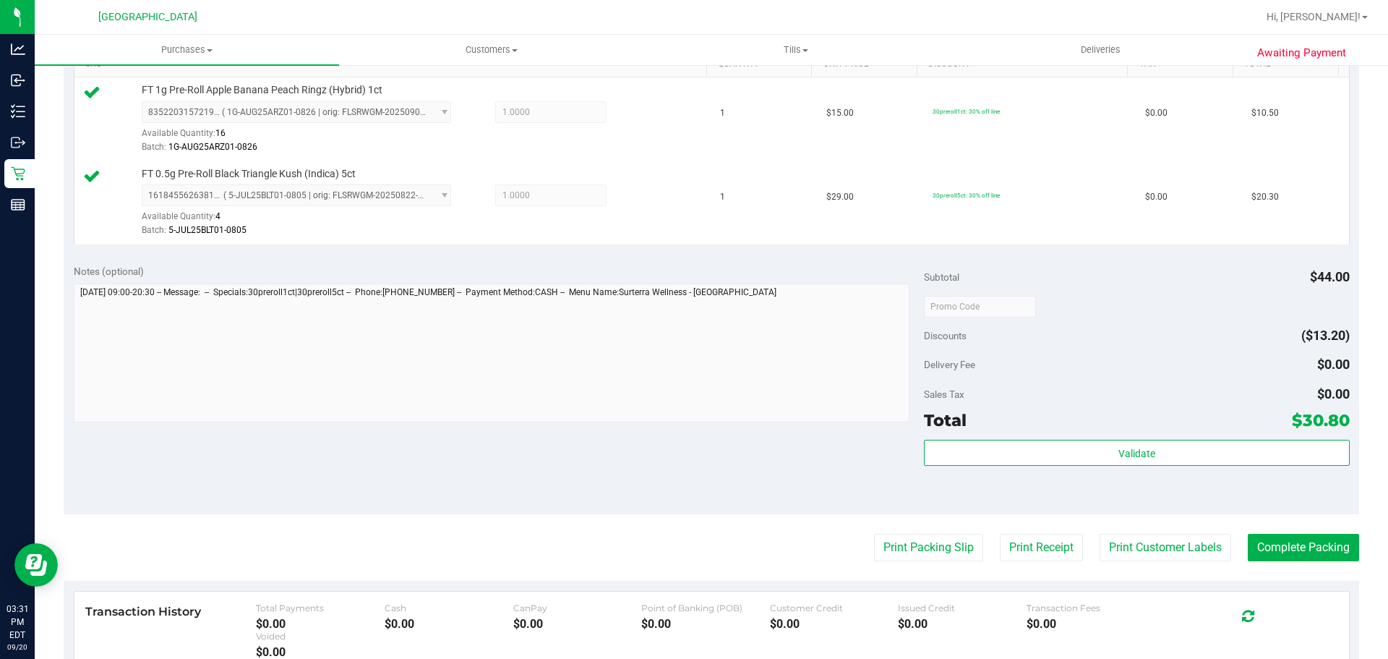
scroll to position [578, 0]
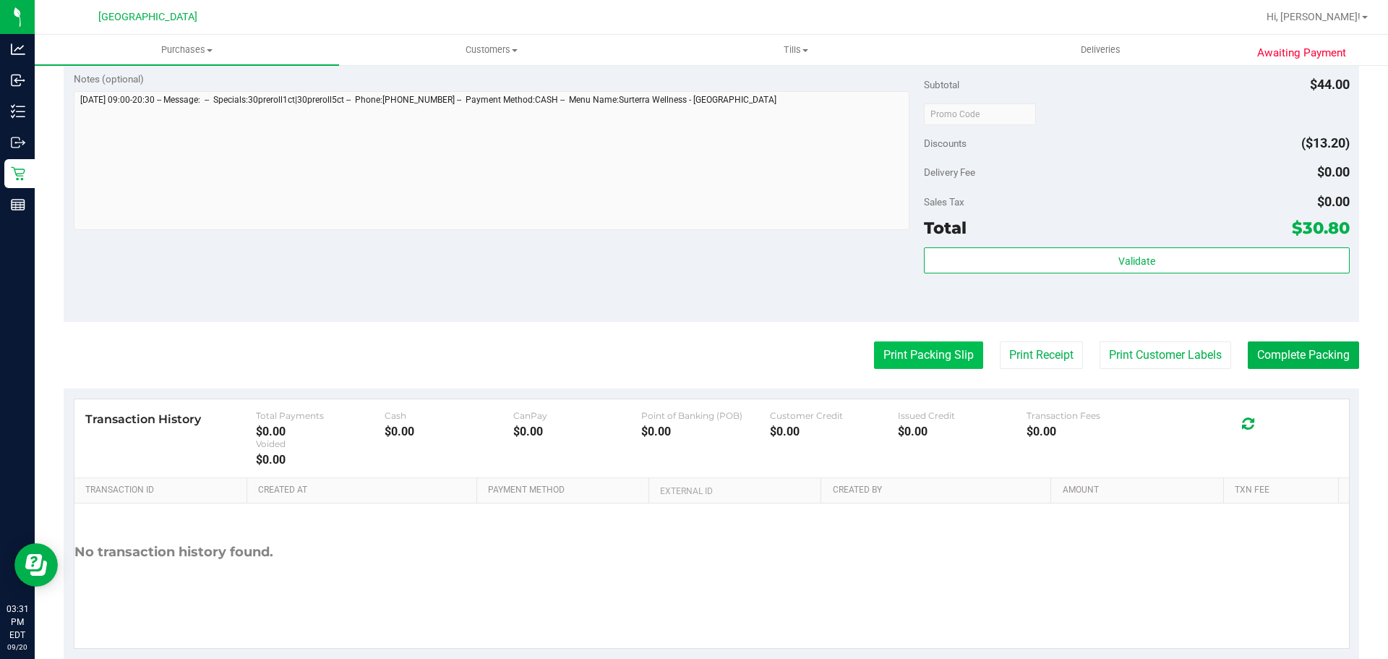
click at [964, 361] on button "Print Packing Slip" at bounding box center [928, 354] width 109 height 27
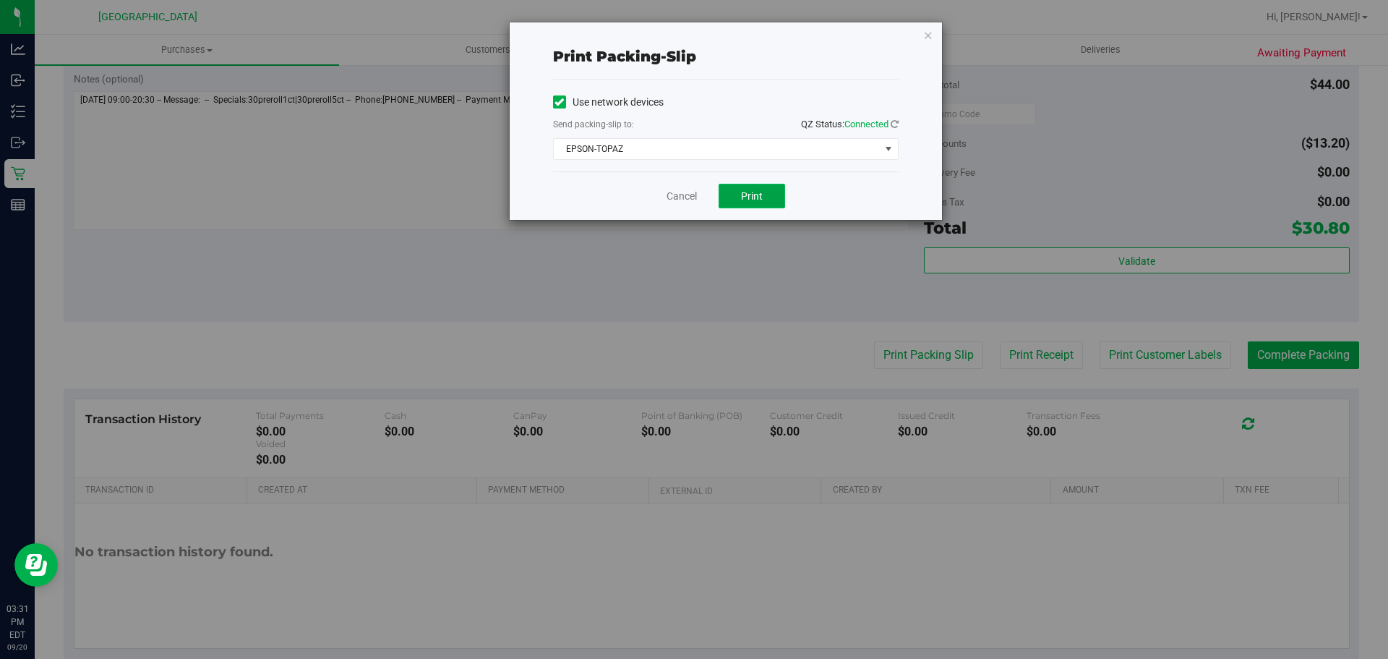
click at [722, 197] on button "Print" at bounding box center [752, 196] width 67 height 25
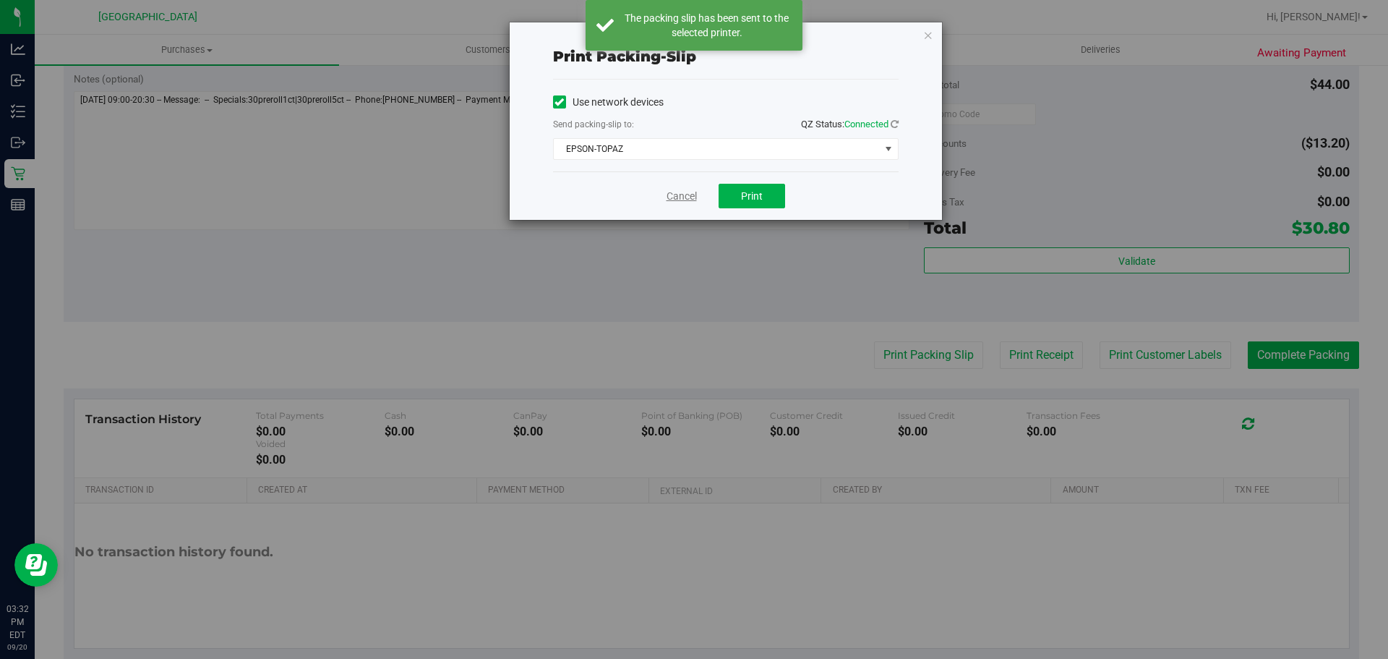
click at [697, 200] on link "Cancel" at bounding box center [681, 196] width 30 height 15
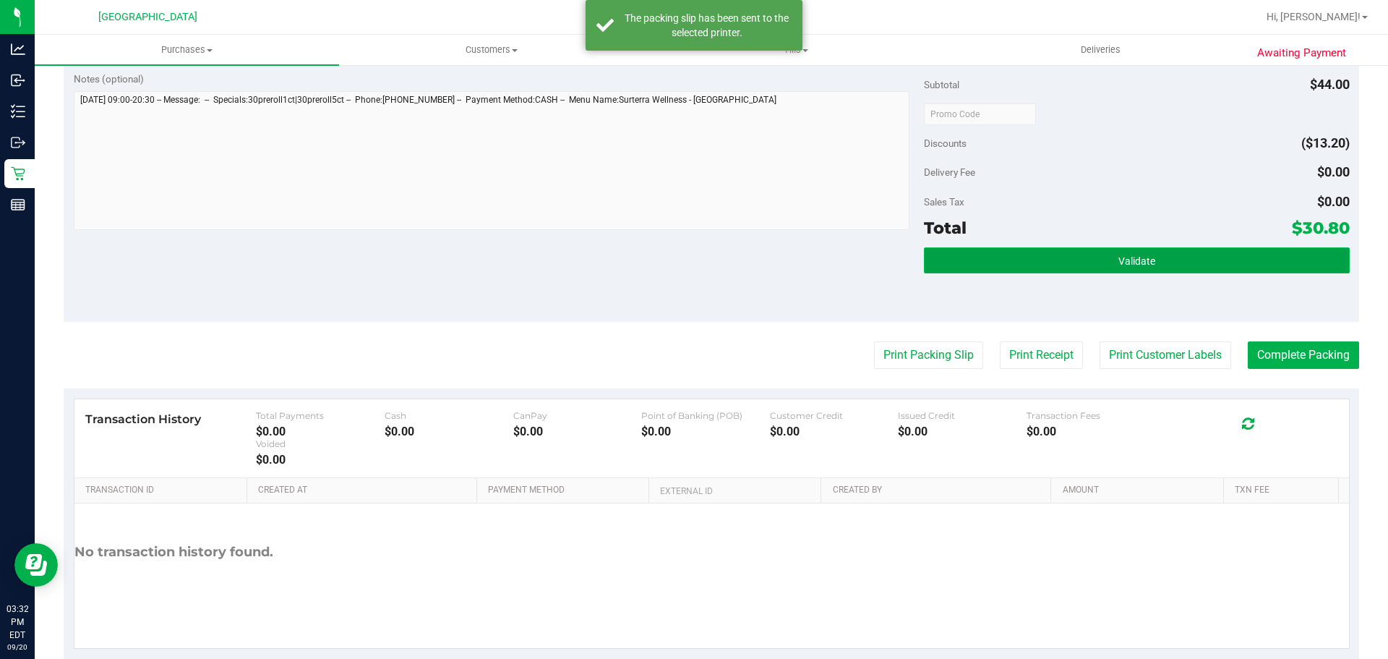
click at [996, 253] on button "Validate" at bounding box center [1136, 260] width 425 height 26
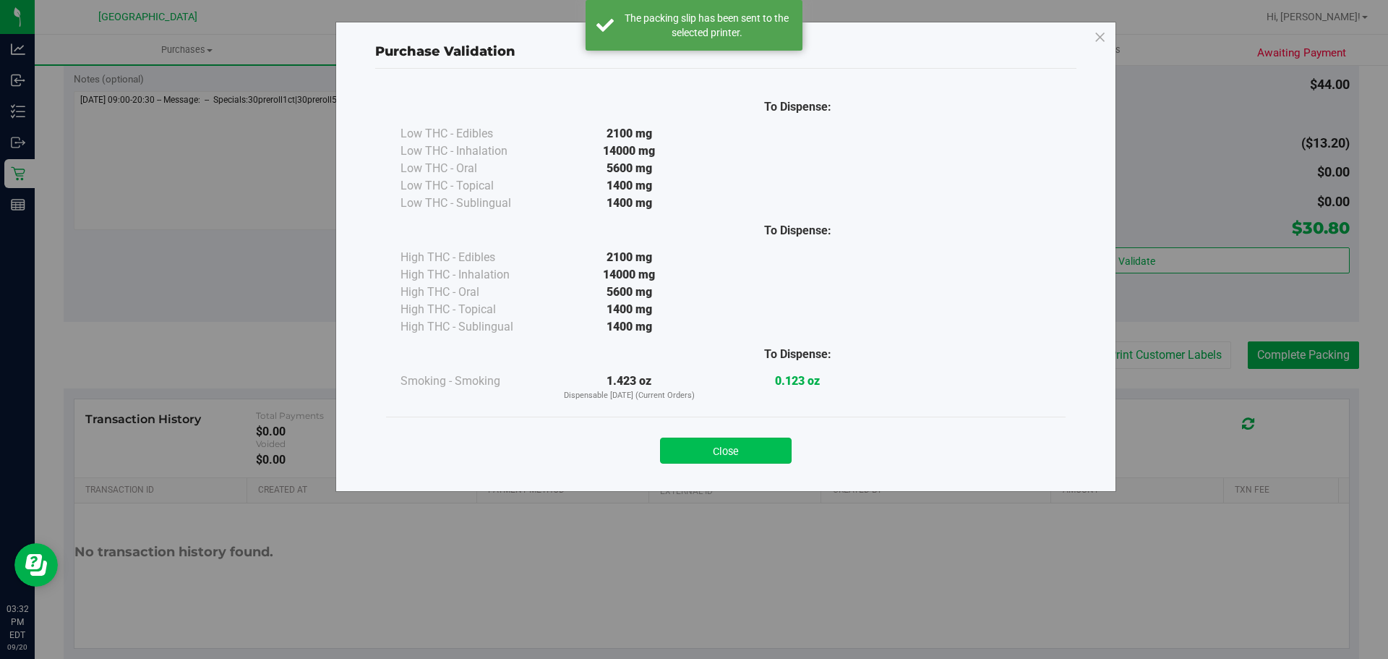
click at [693, 444] on button "Close" at bounding box center [726, 450] width 132 height 26
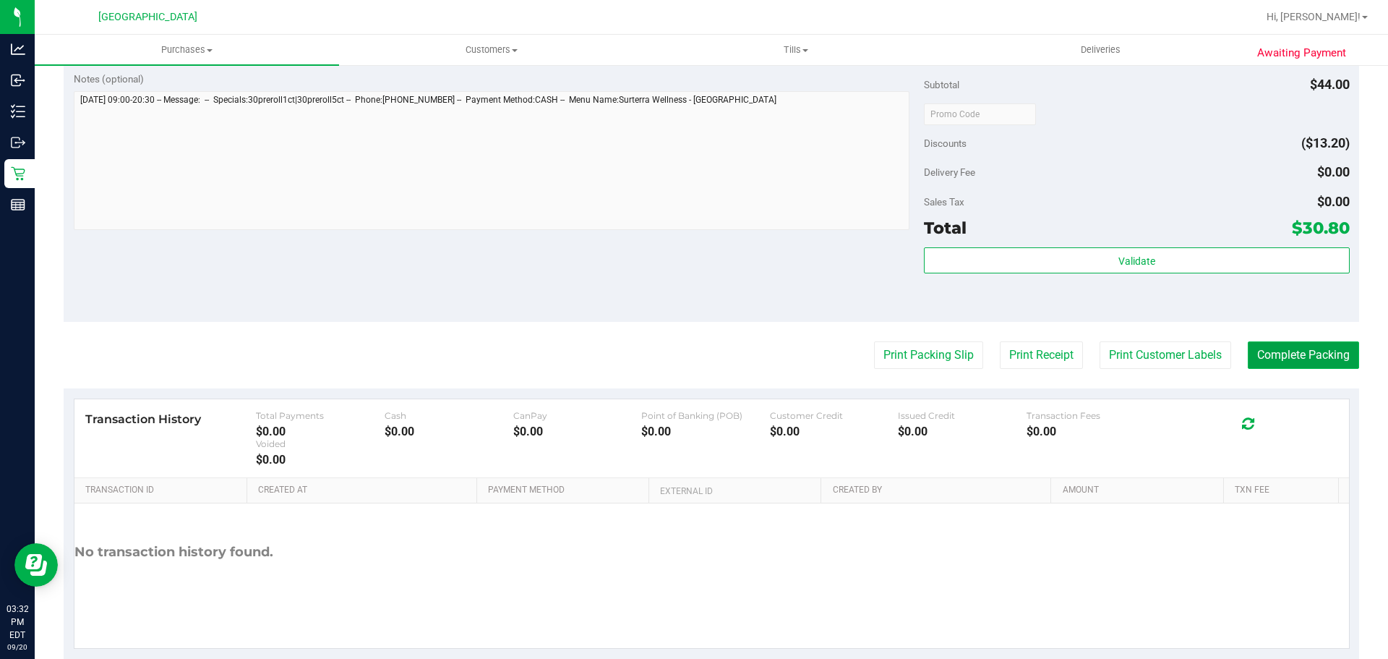
click at [1320, 357] on button "Complete Packing" at bounding box center [1303, 354] width 111 height 27
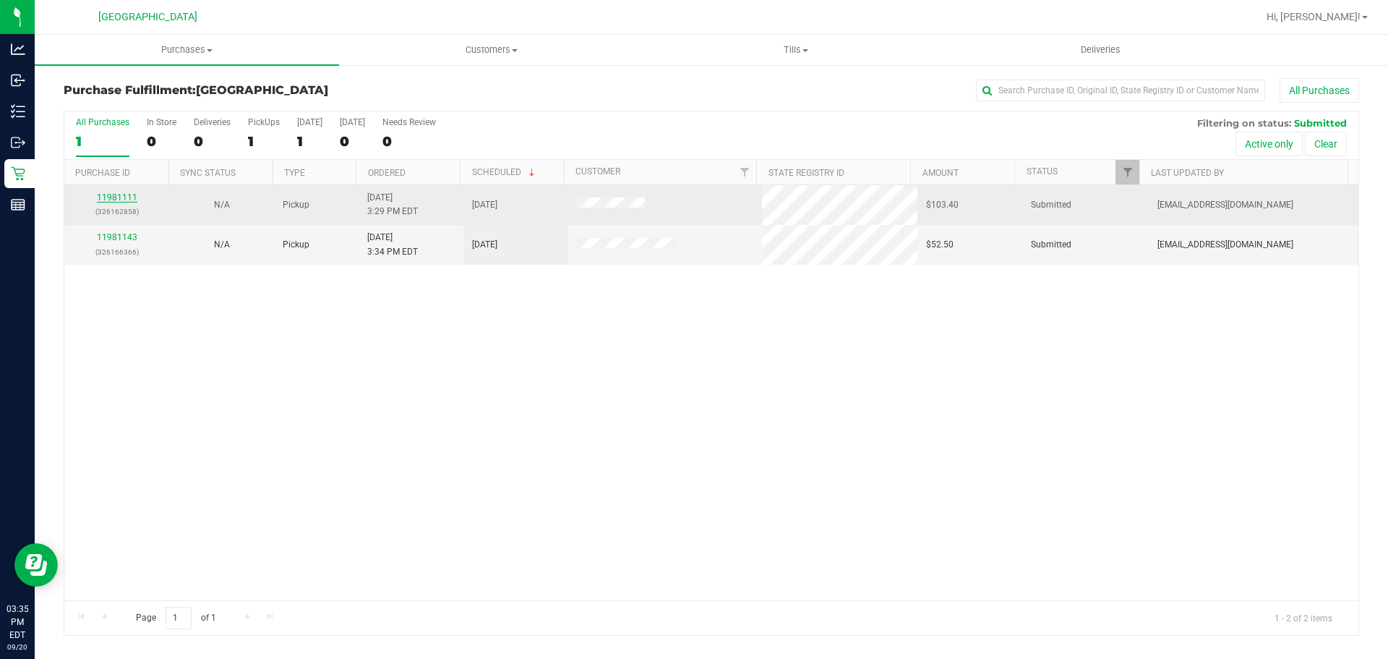
click at [102, 197] on link "11981111" at bounding box center [117, 197] width 40 height 10
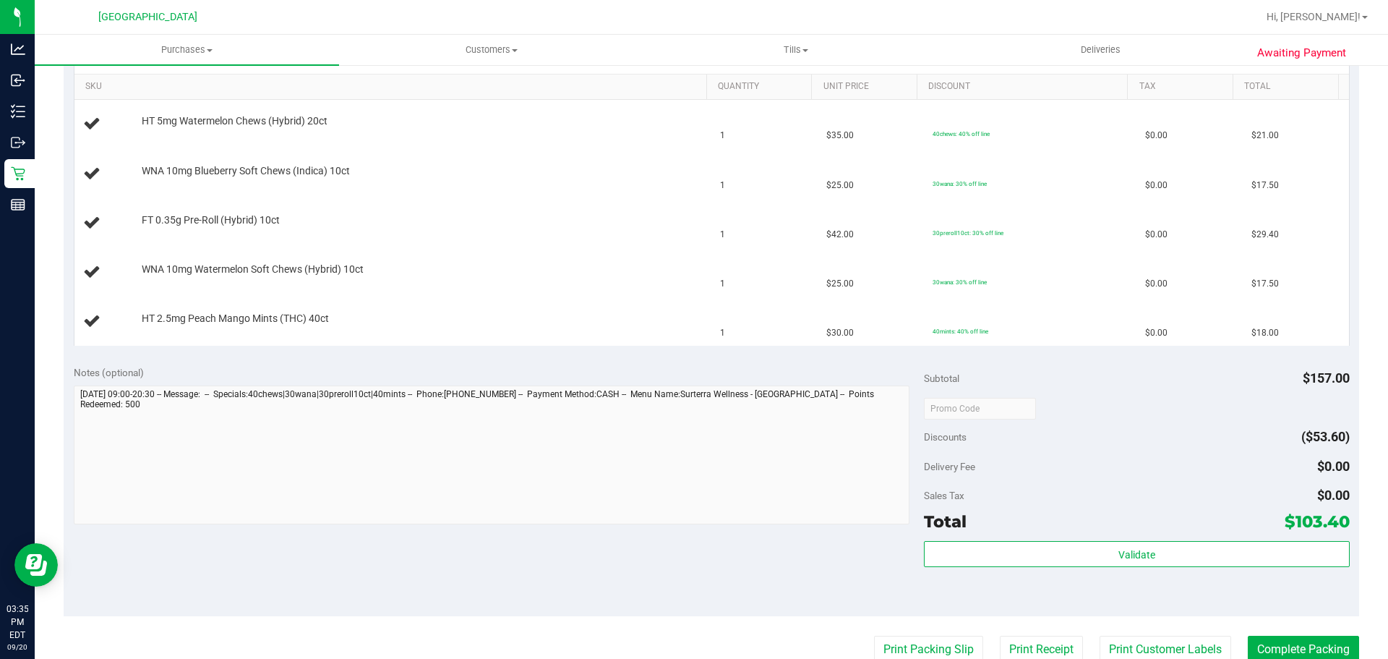
scroll to position [434, 0]
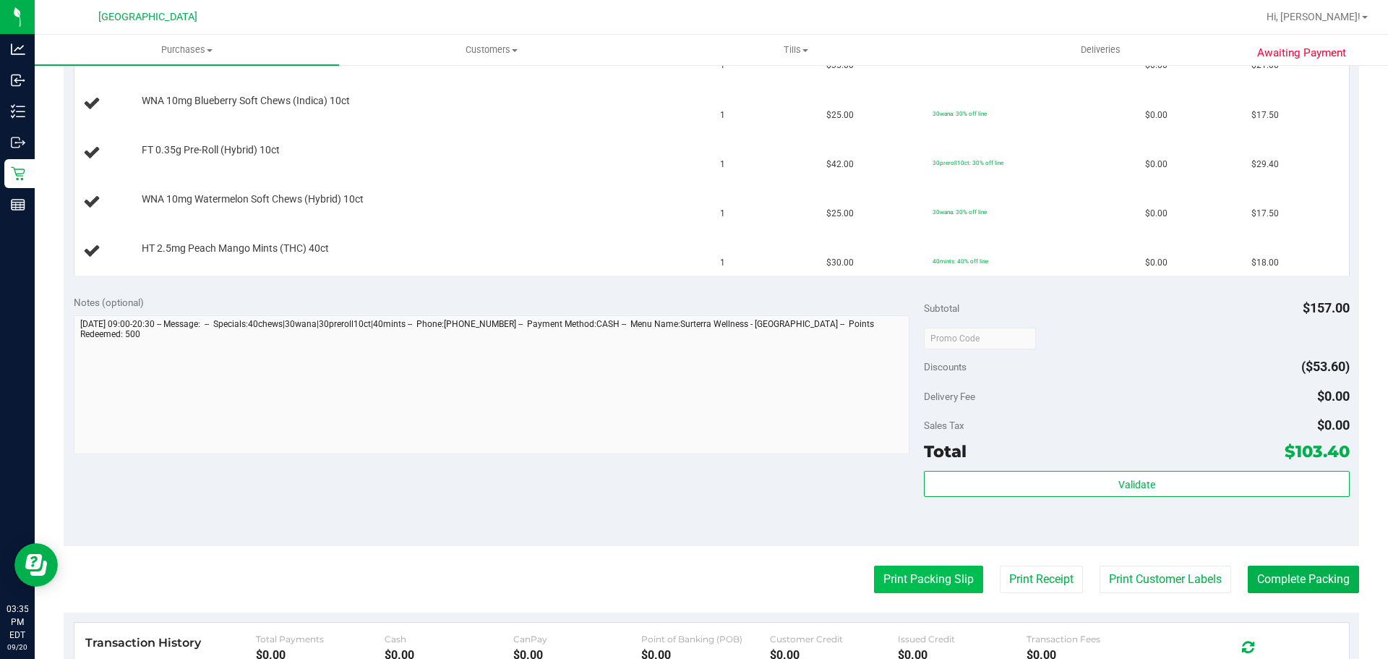
click at [921, 571] on button "Print Packing Slip" at bounding box center [928, 578] width 109 height 27
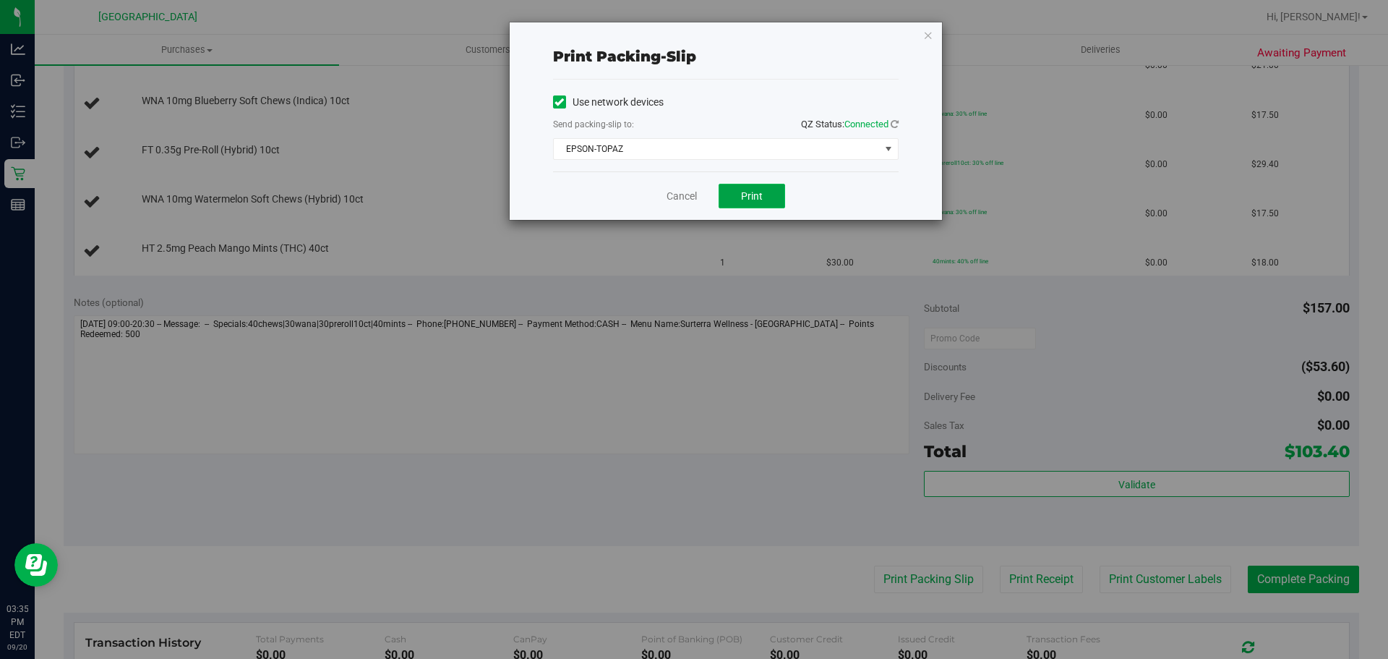
click at [752, 197] on span "Print" at bounding box center [752, 196] width 22 height 12
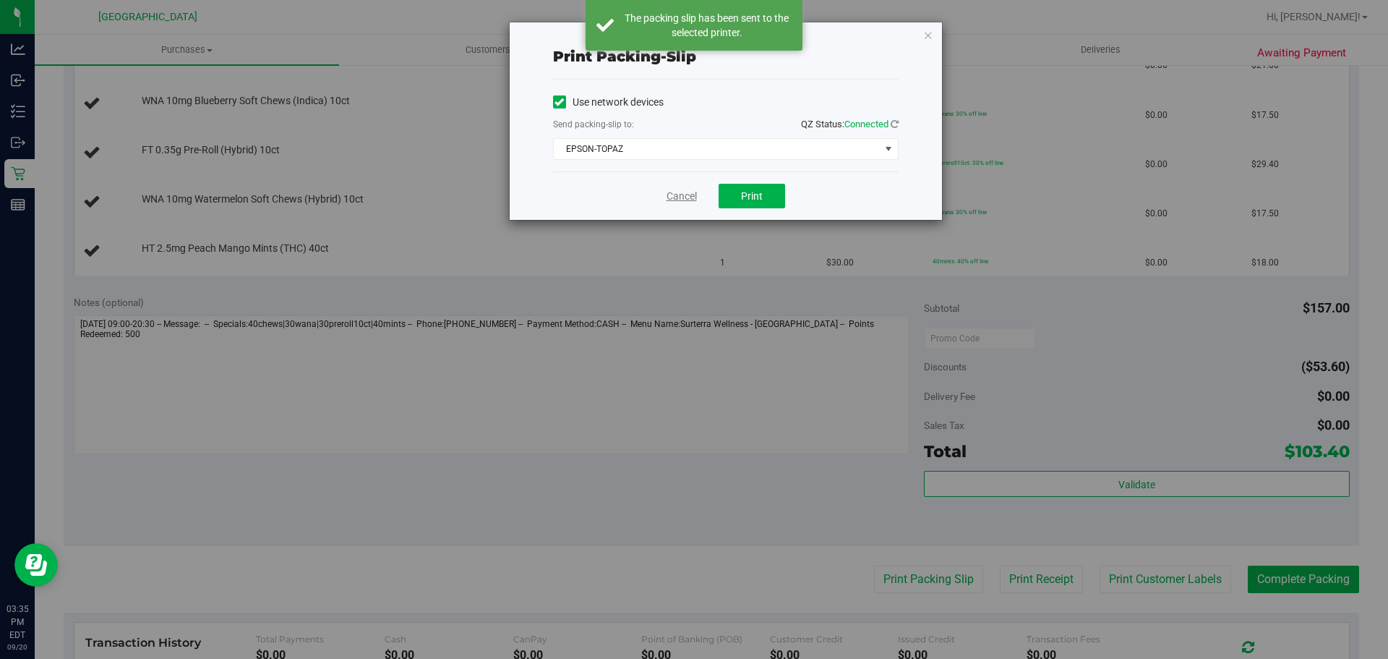
click at [671, 200] on link "Cancel" at bounding box center [681, 196] width 30 height 15
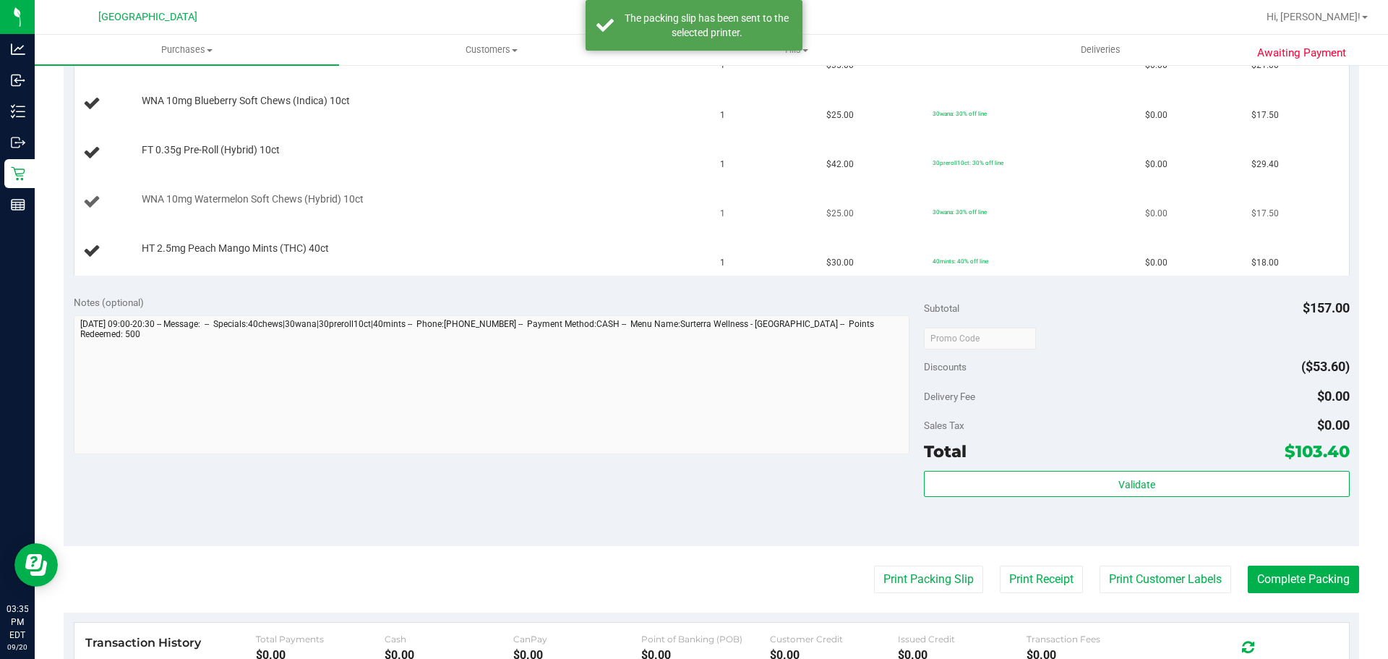
click at [874, 565] on button "Print Packing Slip" at bounding box center [928, 578] width 109 height 27
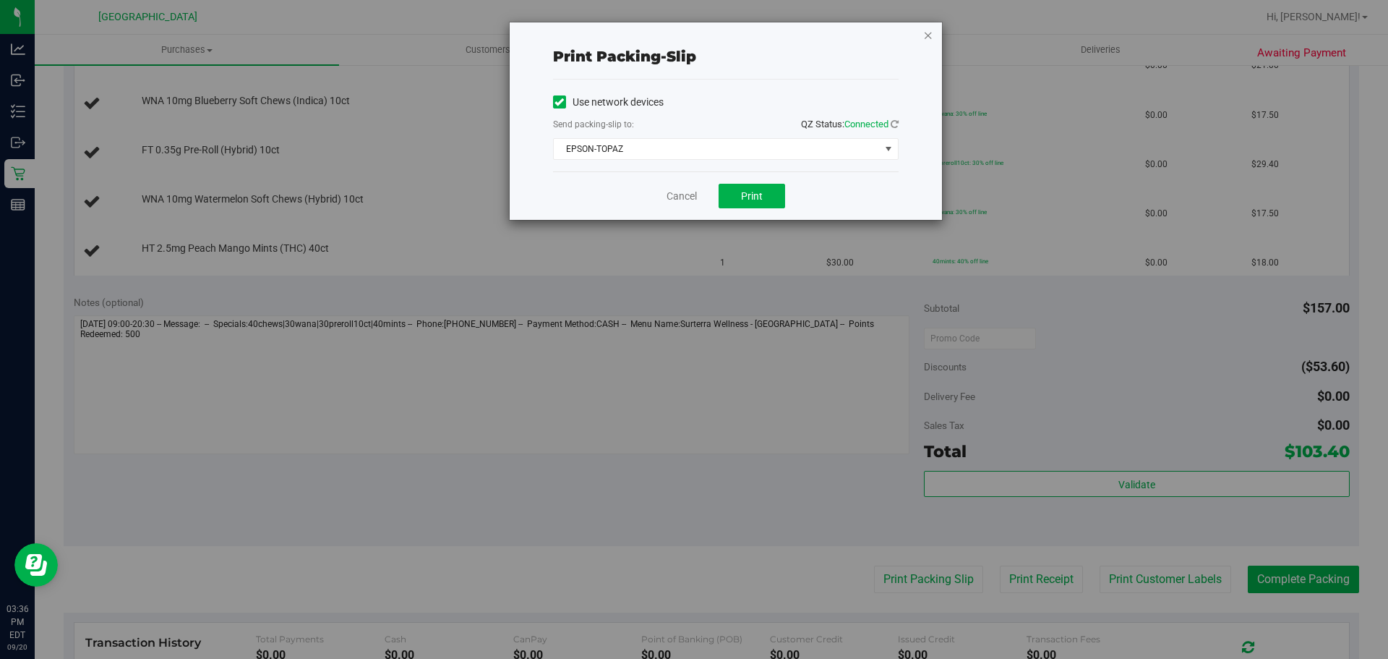
click at [930, 39] on icon "button" at bounding box center [928, 34] width 10 height 17
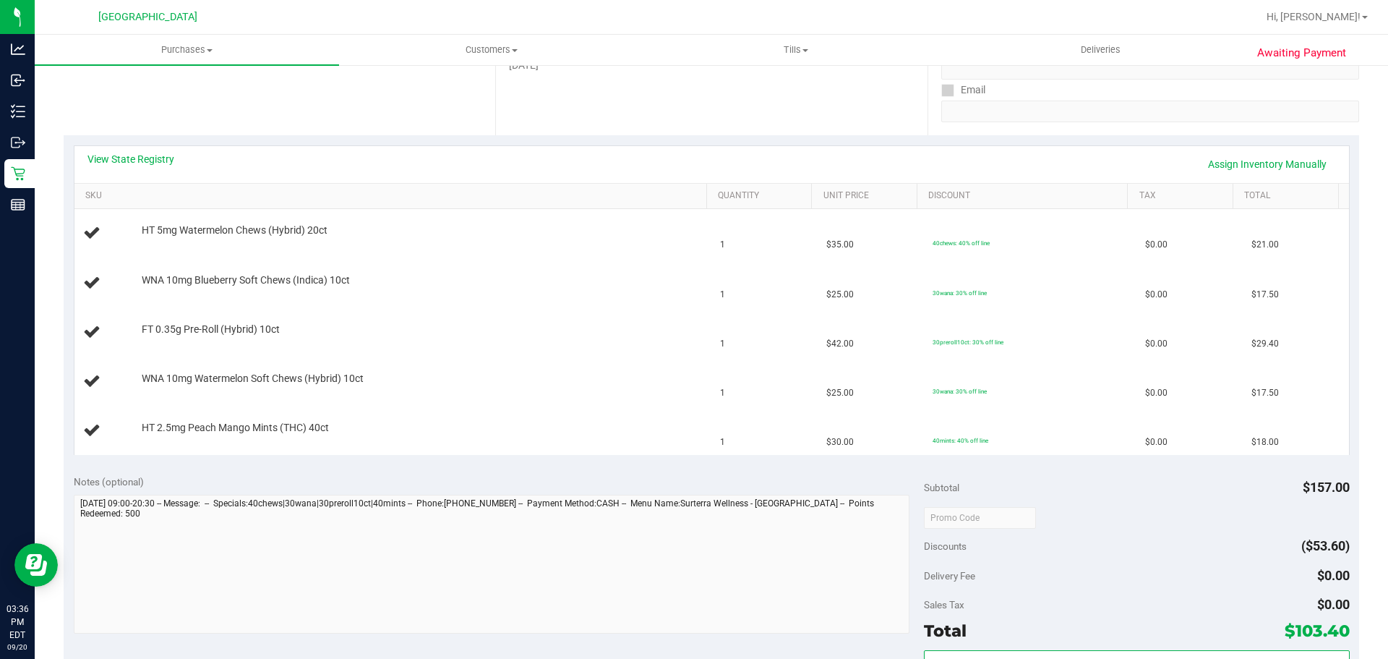
scroll to position [289, 0]
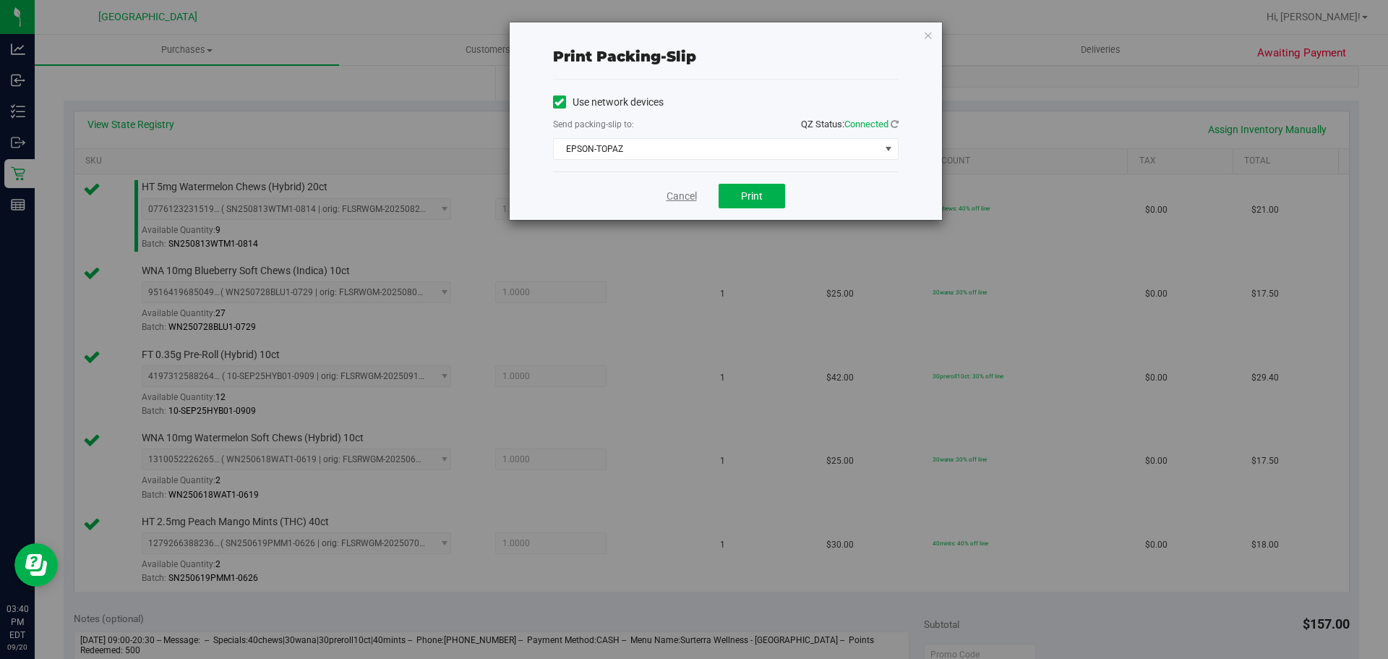
click at [669, 189] on link "Cancel" at bounding box center [681, 196] width 30 height 15
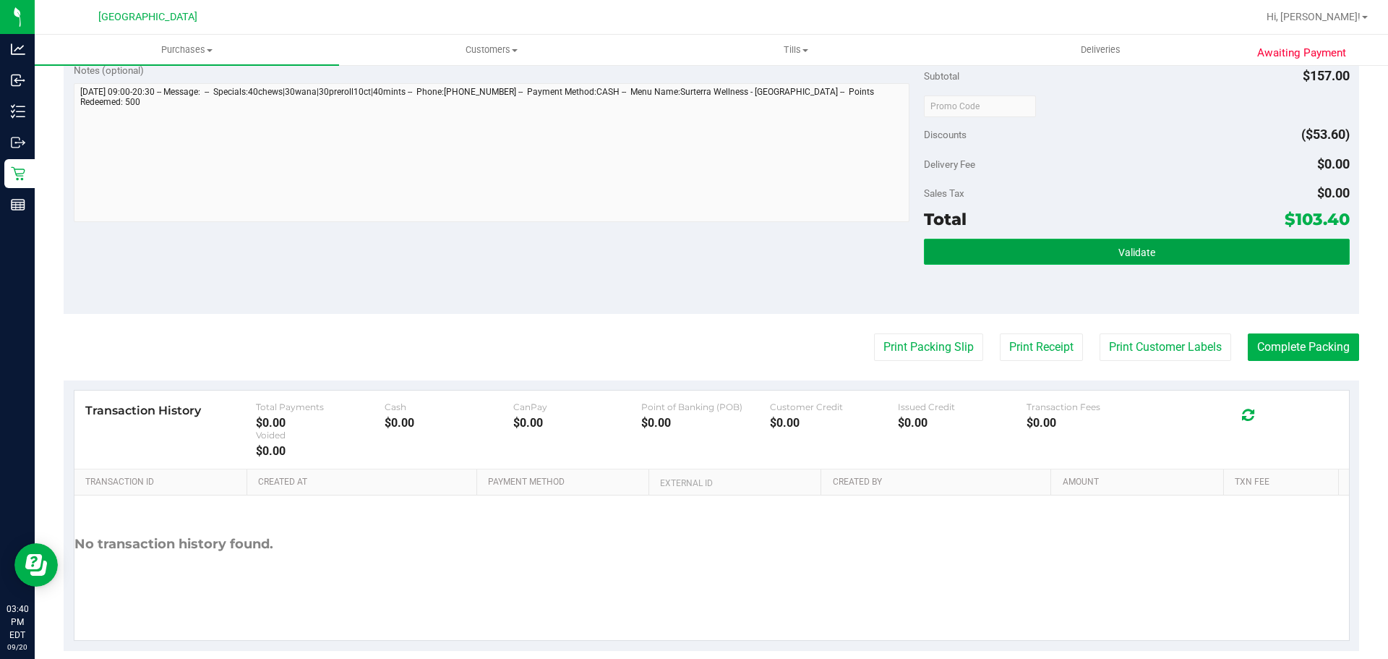
click at [1030, 244] on button "Validate" at bounding box center [1136, 252] width 425 height 26
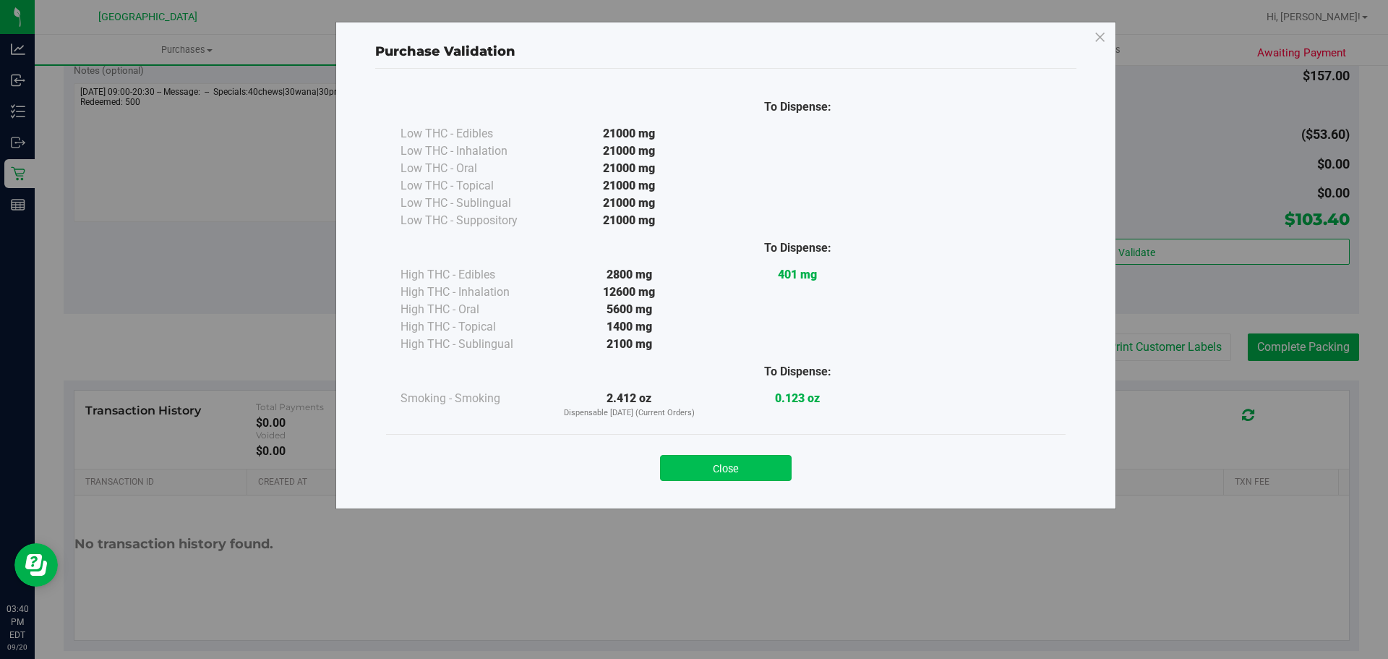
click at [744, 460] on button "Close" at bounding box center [726, 468] width 132 height 26
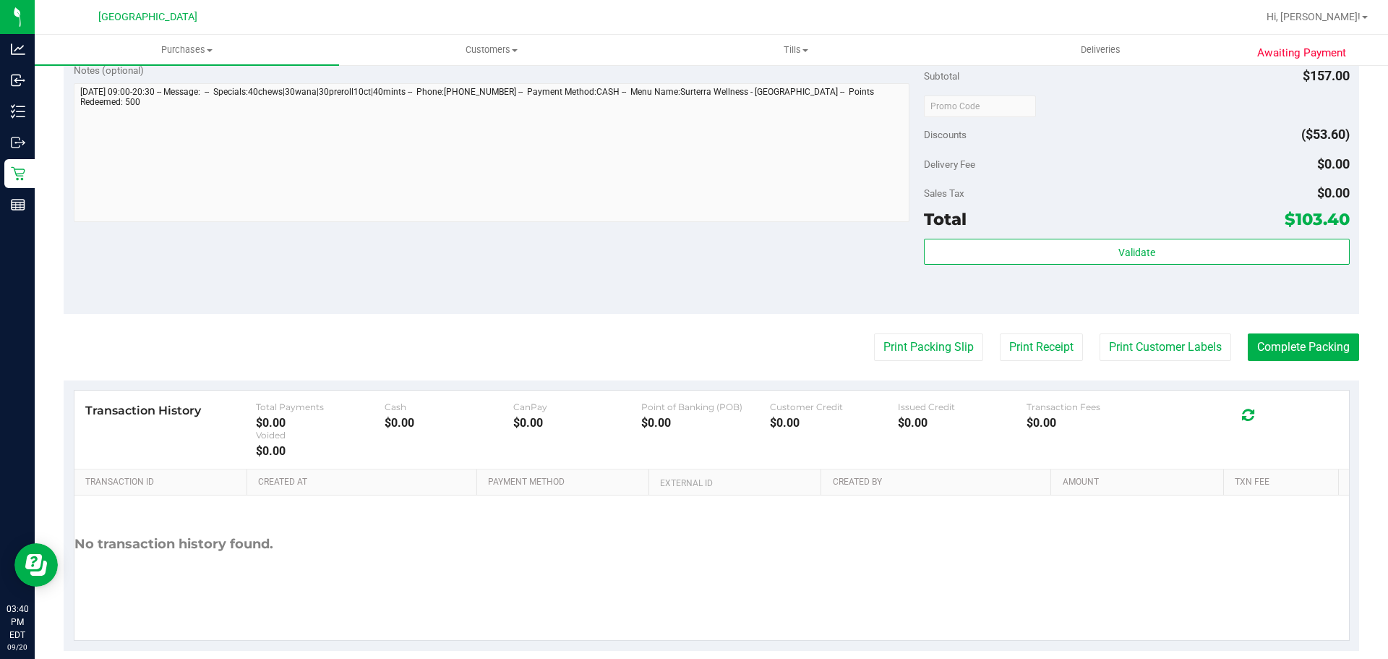
click at [754, 262] on div "Notes (optional) Subtotal $157.00 Discounts ($53.60) Delivery Fee $0.00 Sales T…" at bounding box center [711, 183] width 1295 height 260
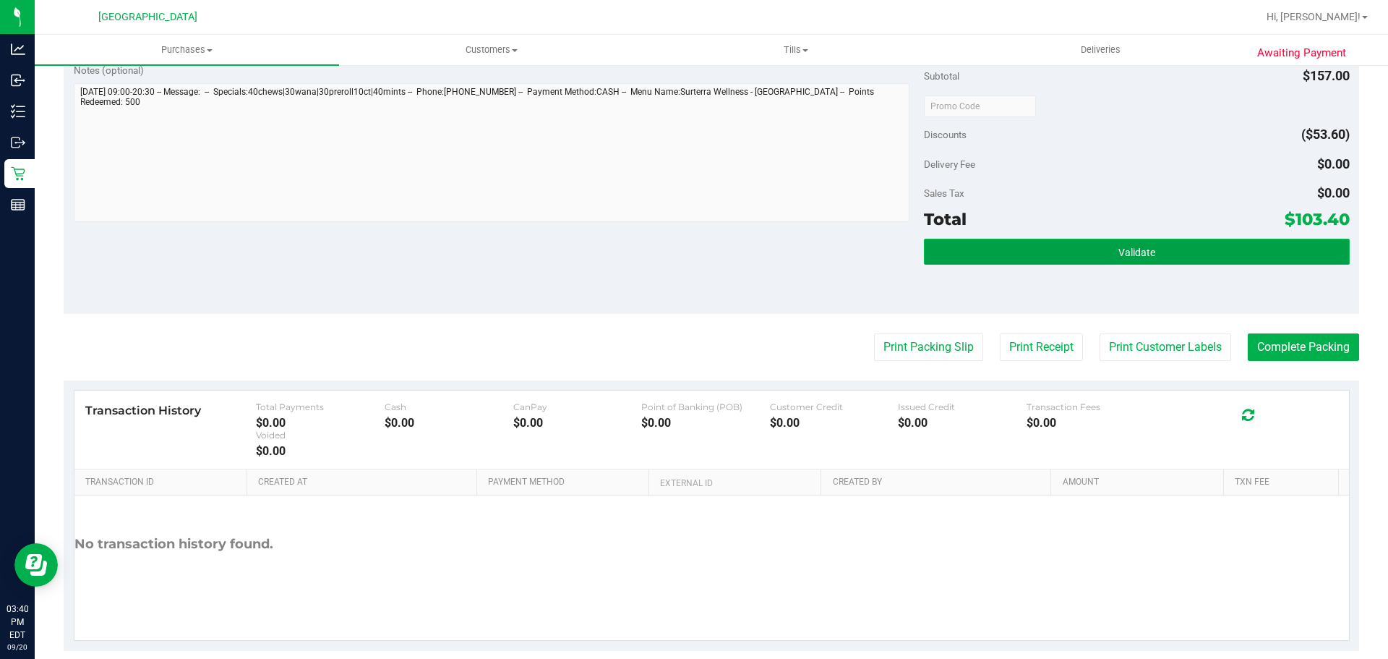
click at [1007, 246] on button "Validate" at bounding box center [1136, 252] width 425 height 26
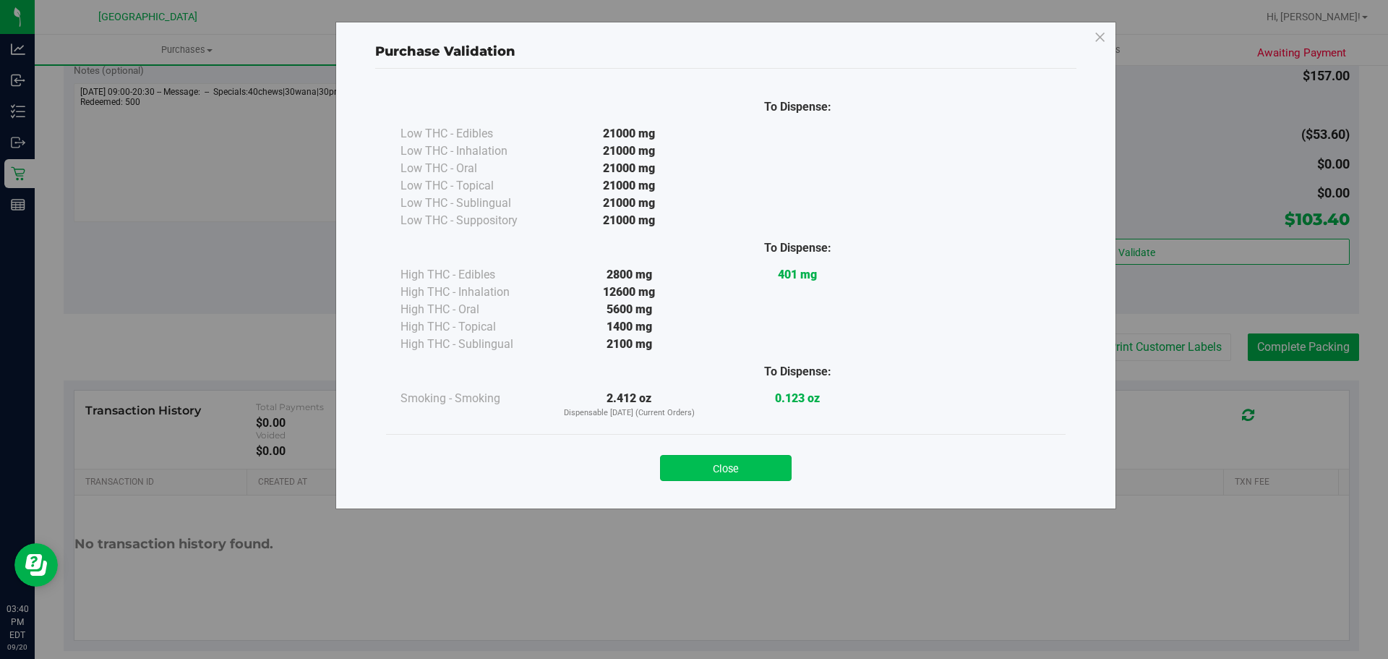
click at [768, 461] on button "Close" at bounding box center [726, 468] width 132 height 26
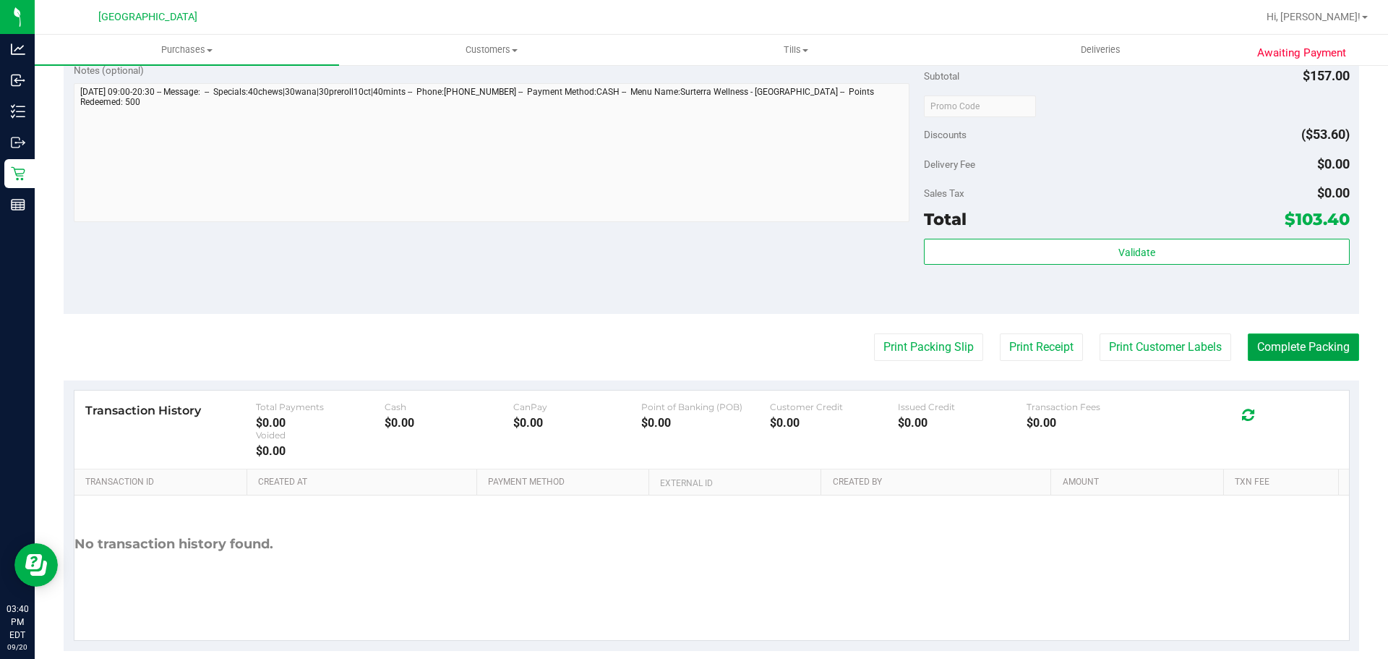
click at [1276, 348] on button "Complete Packing" at bounding box center [1303, 346] width 111 height 27
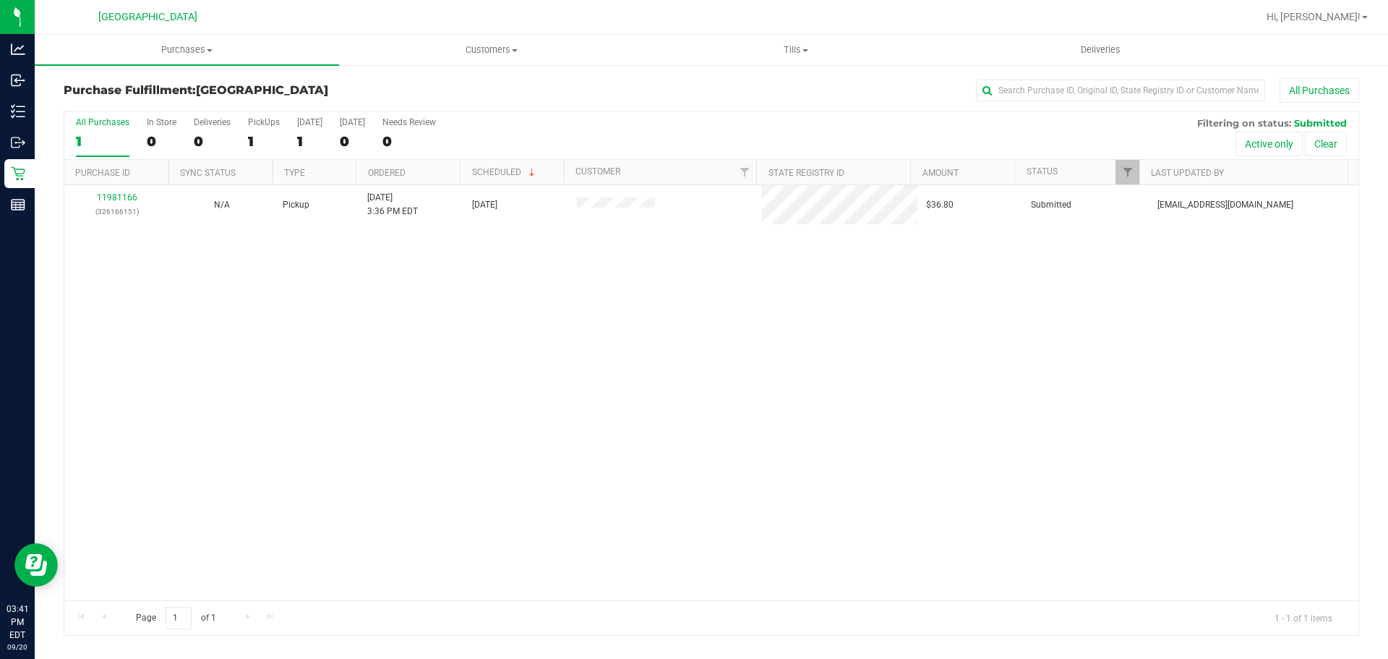
click at [978, 314] on div "11981166 (326166151) N/A Pickup [DATE] 3:36 PM EDT 9/20/2025 $36.80 Submitted […" at bounding box center [711, 392] width 1294 height 415
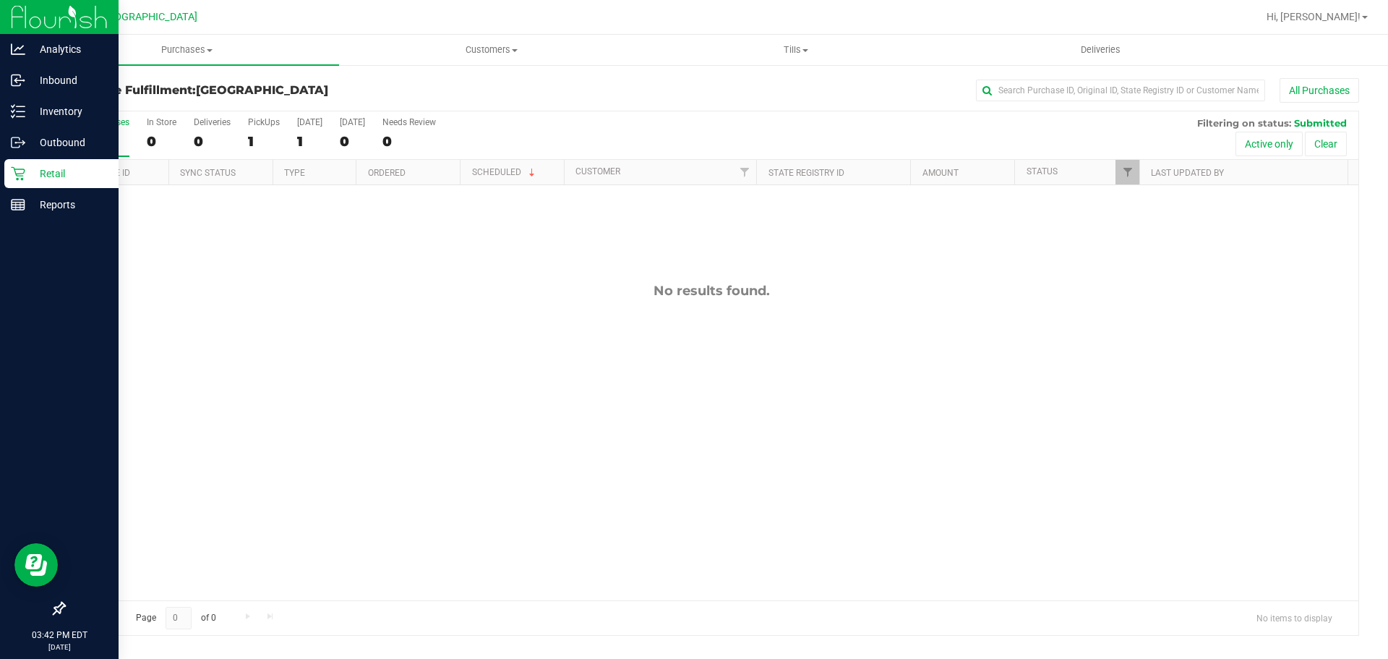
click at [9, 167] on div "Retail" at bounding box center [61, 173] width 114 height 29
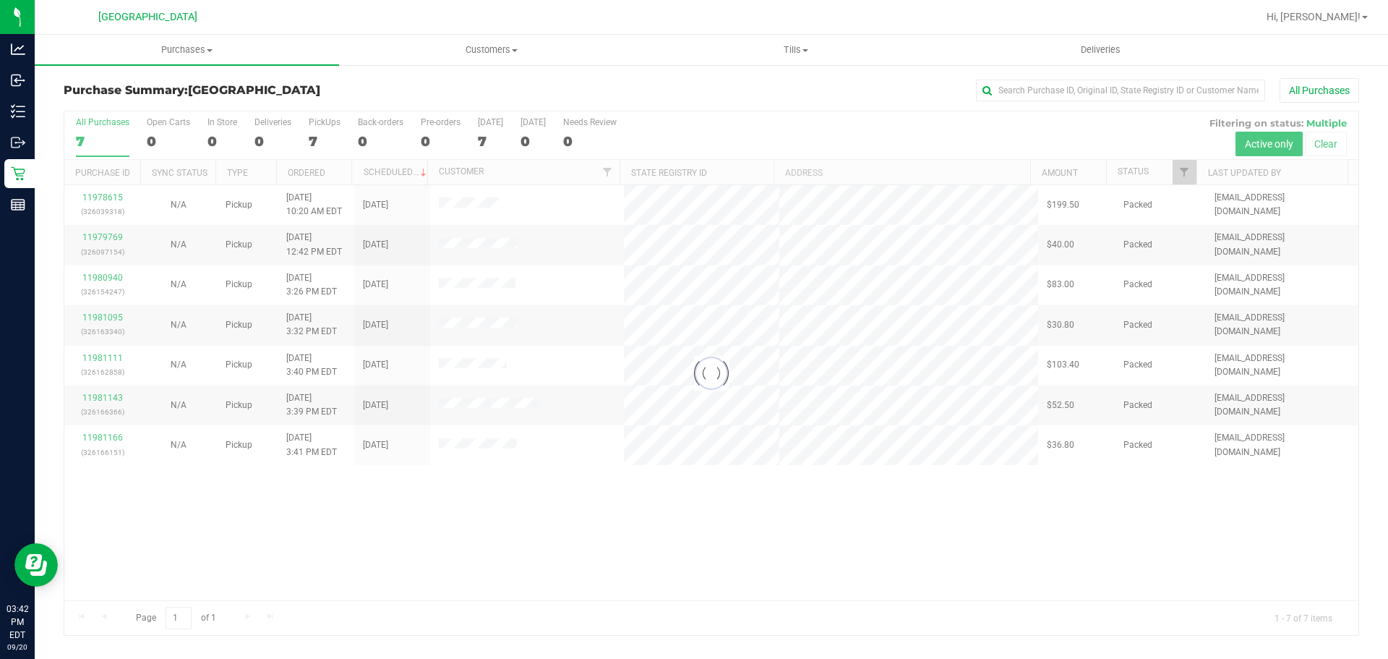
click at [989, 517] on div at bounding box center [711, 372] width 1294 height 523
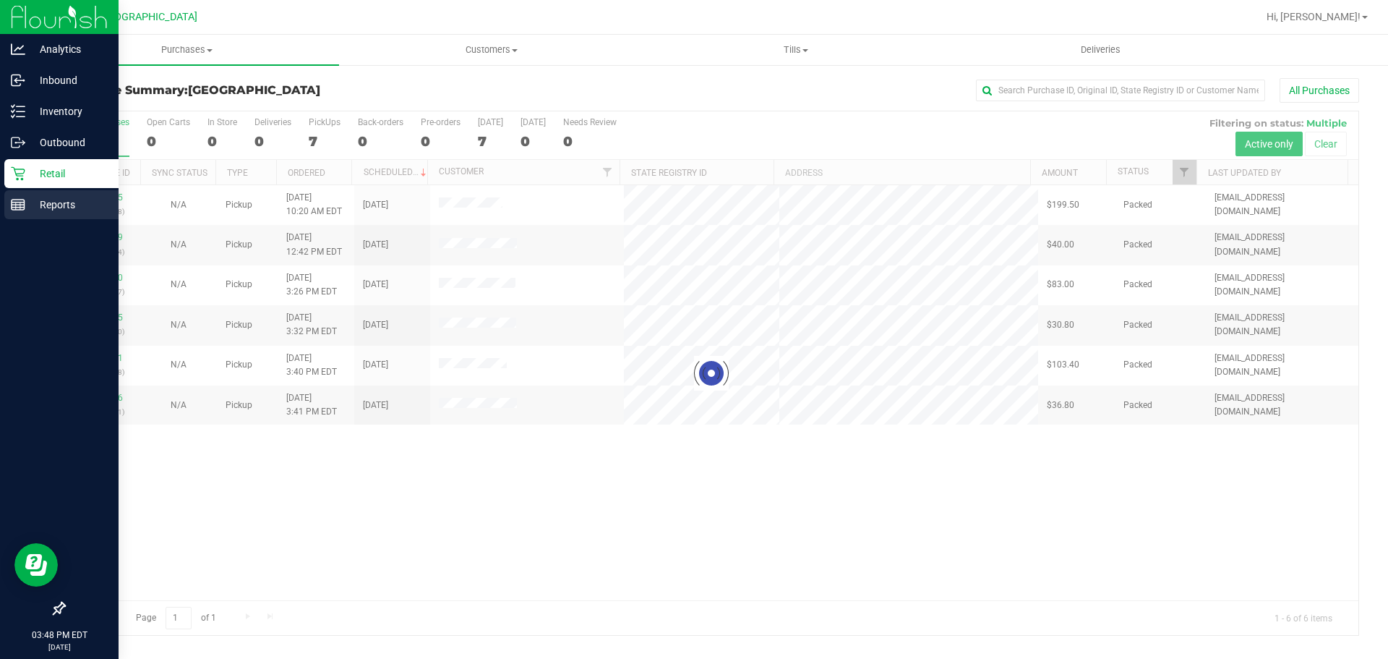
click at [31, 213] on p "Reports" at bounding box center [68, 204] width 87 height 17
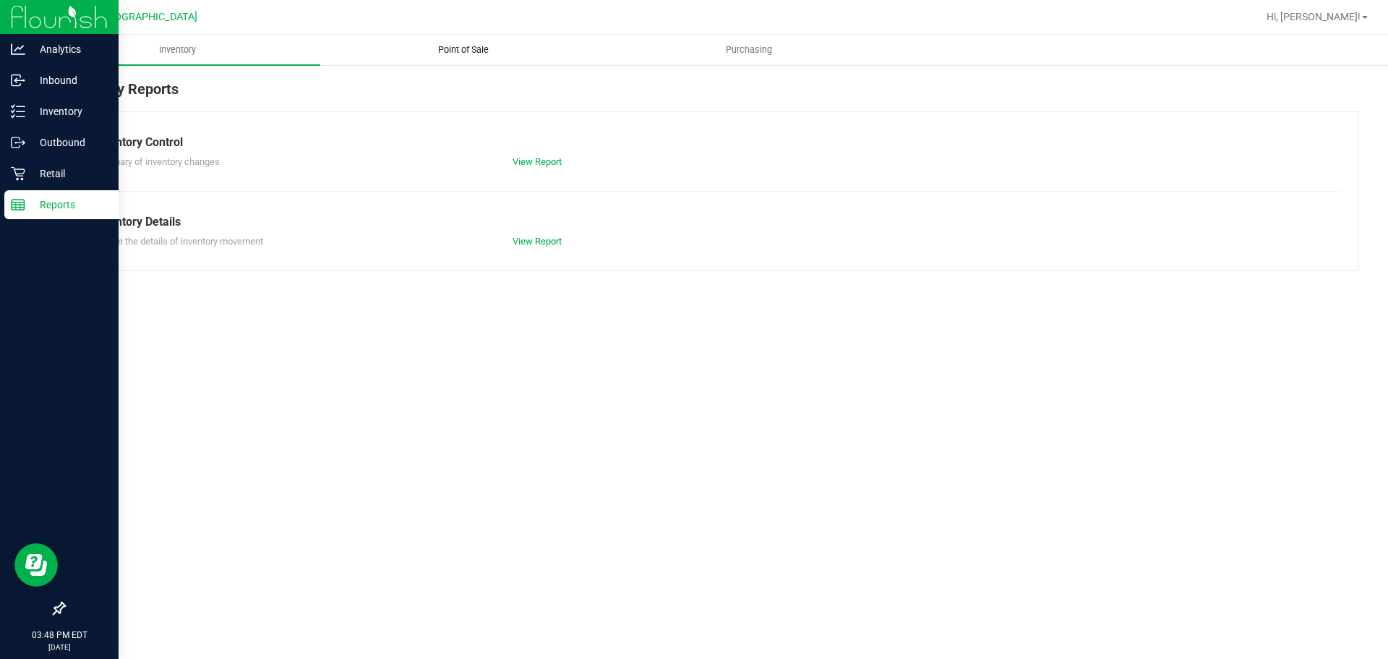
click at [417, 46] on uib-tab-heading "Point of Sale" at bounding box center [463, 49] width 284 height 29
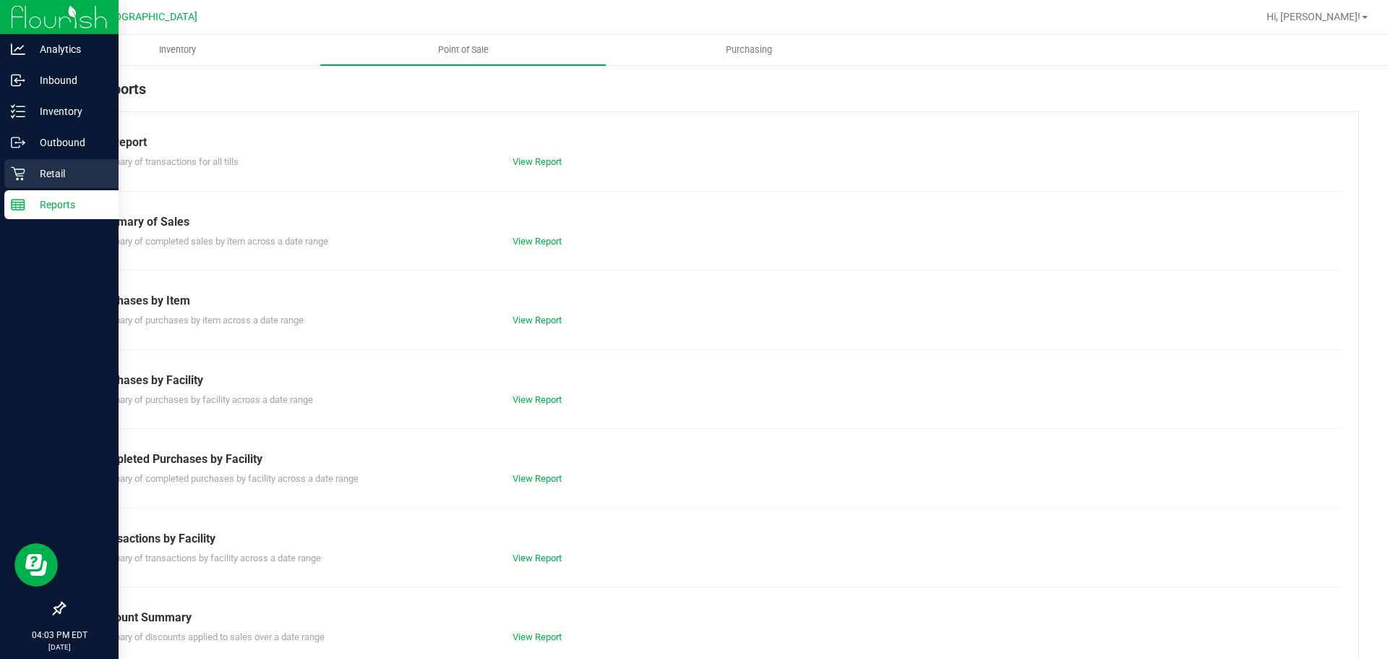
click at [11, 175] on icon at bounding box center [18, 173] width 14 height 14
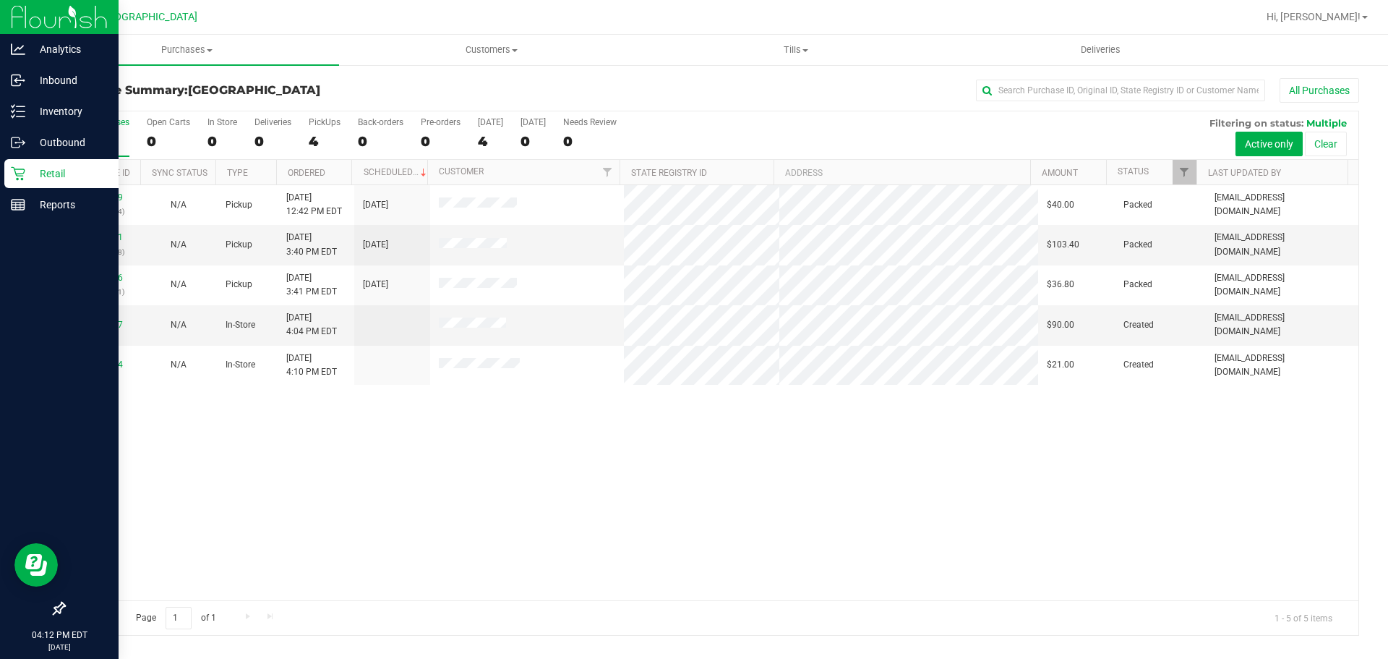
click at [656, 473] on div "11979769 (326097154) N/A Pickup [DATE] 12:42 PM EDT 9/20/2025 $40.00 Packed [EM…" at bounding box center [711, 392] width 1294 height 415
click at [1095, 477] on div "11979769 (326097154) N/A Pickup [DATE] 12:42 PM EDT 9/20/2025 $40.00 Packed [EM…" at bounding box center [711, 392] width 1294 height 415
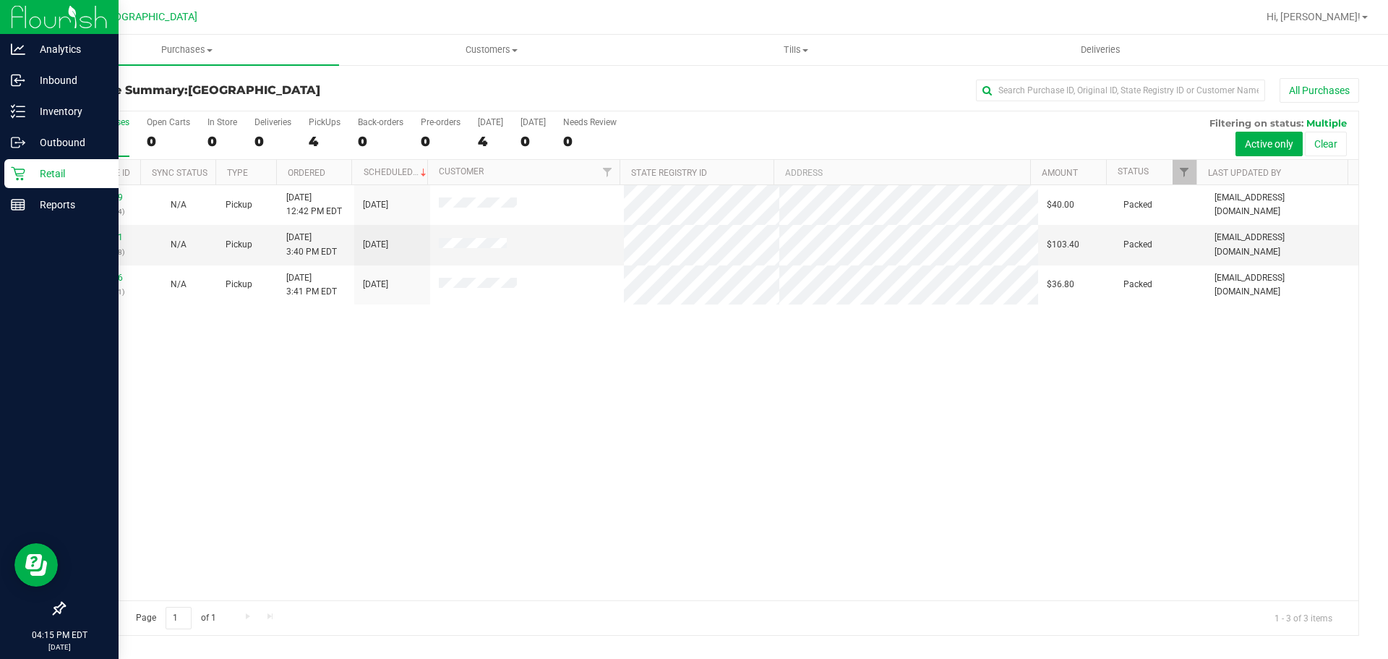
click at [1225, 494] on div "11979769 (326097154) N/A Pickup [DATE] 12:42 PM EDT 9/20/2025 $40.00 Packed [EM…" at bounding box center [711, 392] width 1294 height 415
click at [36, 170] on p "Retail" at bounding box center [68, 173] width 87 height 17
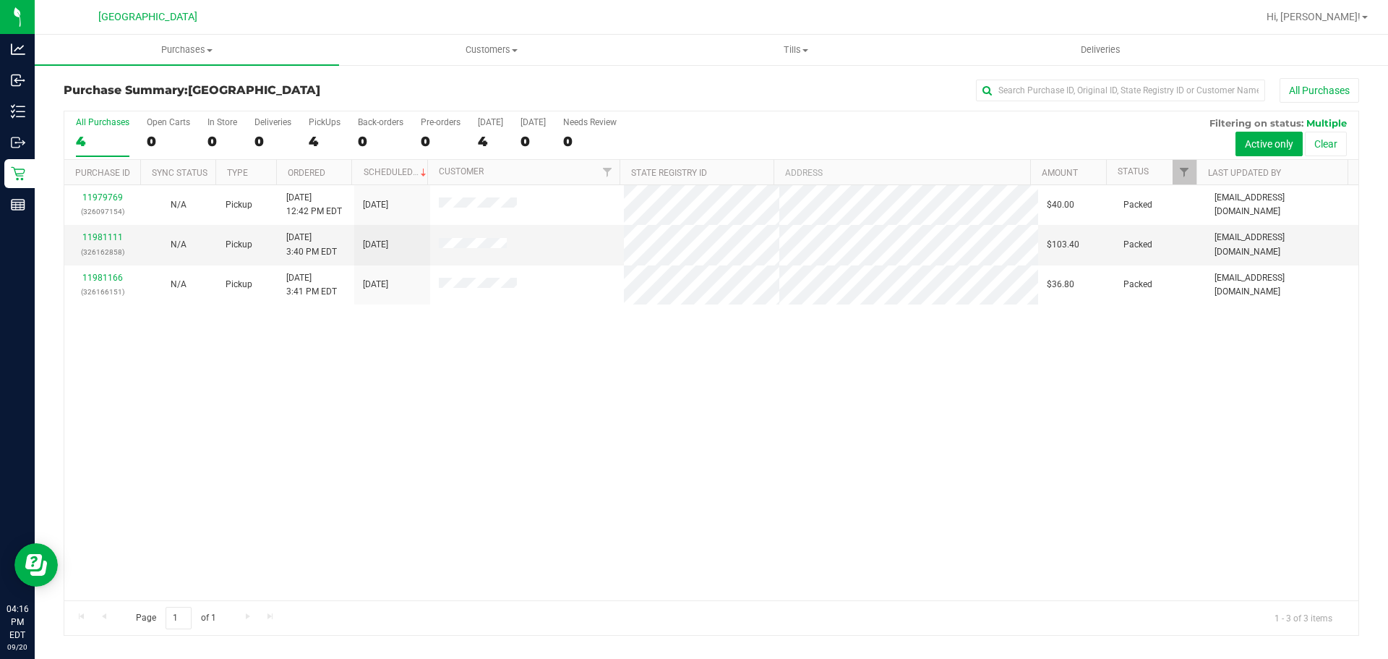
click at [975, 445] on div "11979769 (326097154) N/A Pickup [DATE] 12:42 PM EDT 9/20/2025 $40.00 Packed [EM…" at bounding box center [711, 392] width 1294 height 415
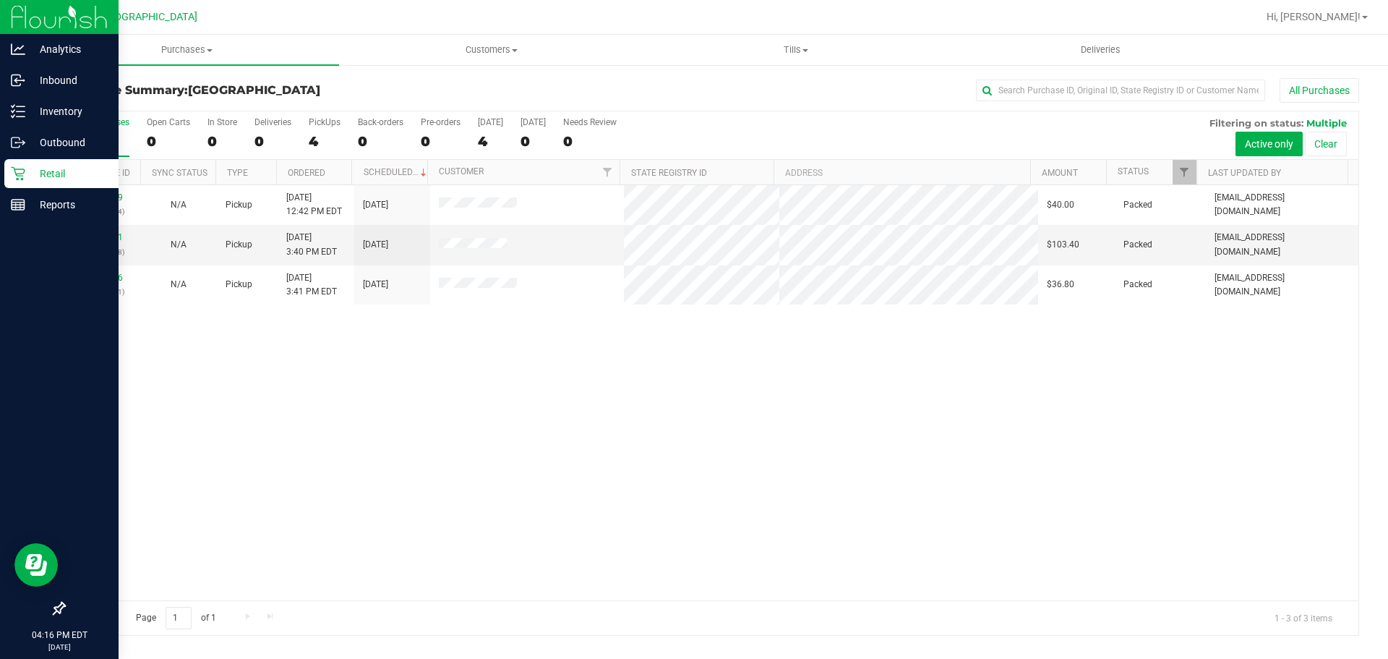
click at [35, 173] on p "Retail" at bounding box center [68, 173] width 87 height 17
click at [46, 204] on p "Reports" at bounding box center [68, 204] width 87 height 17
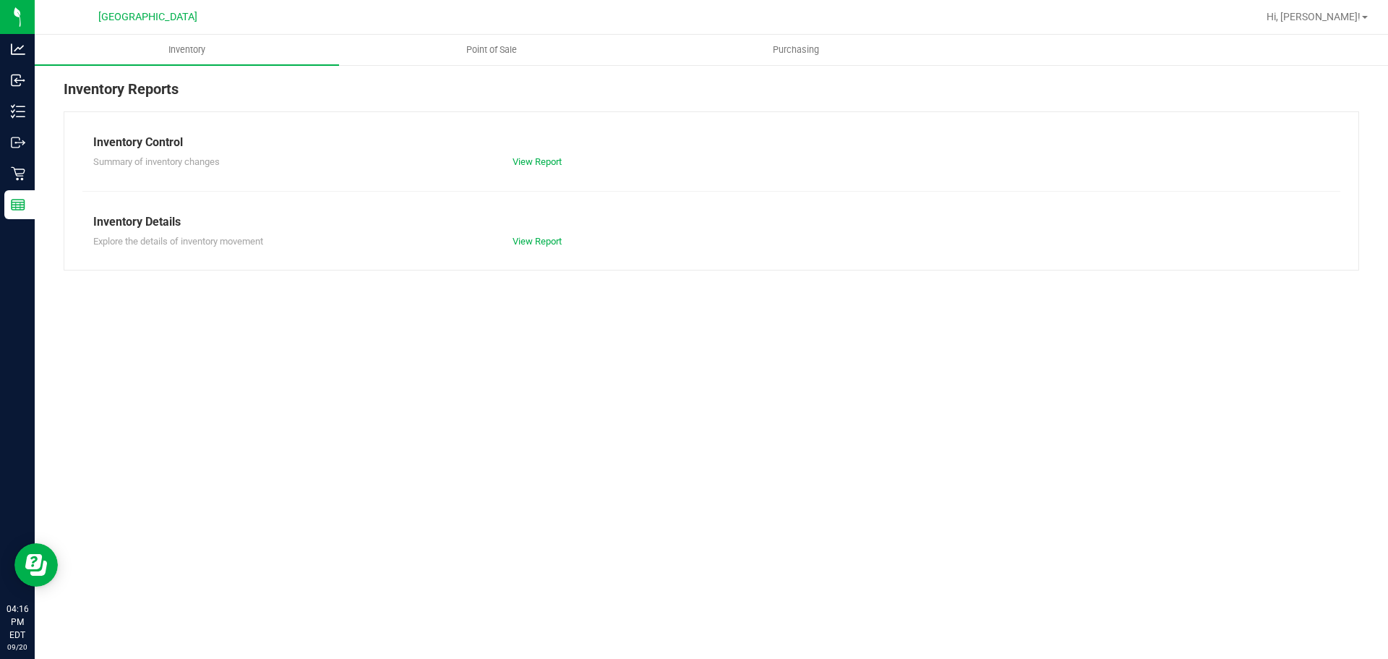
click at [857, 484] on div "Inventory Point of Sale Purchasing Inventory Reports Inventory Control Summary …" at bounding box center [711, 347] width 1353 height 624
click at [712, 456] on div "Inventory Point of Sale Purchasing Inventory Reports Inventory Control Summary …" at bounding box center [711, 347] width 1353 height 624
click at [47, 163] on div "Inventory Reports Inventory Control Summary of inventory changes View Report In…" at bounding box center [711, 174] width 1353 height 221
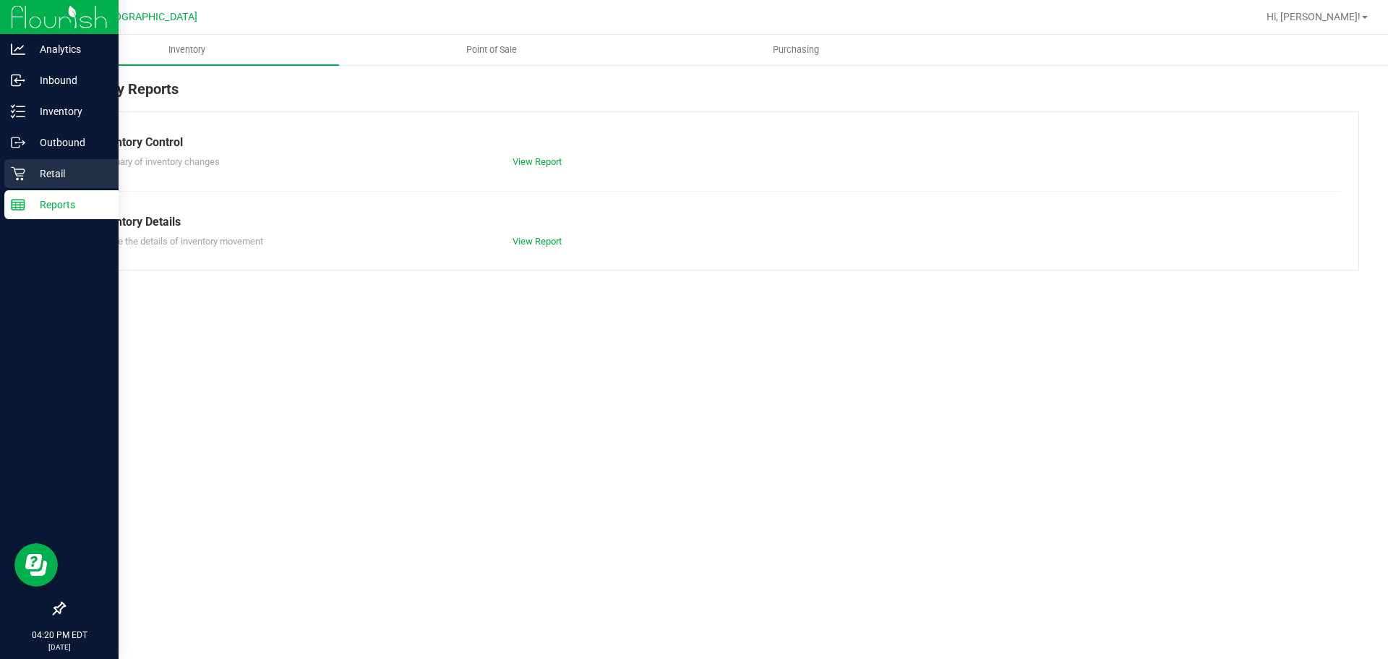
drag, startPoint x: 43, startPoint y: 165, endPoint x: 33, endPoint y: 176, distance: 14.3
click at [40, 169] on div "Inventory Reports Inventory Control Summary of inventory changes View Report In…" at bounding box center [711, 174] width 1353 height 221
click at [33, 176] on p "Retail" at bounding box center [68, 173] width 87 height 17
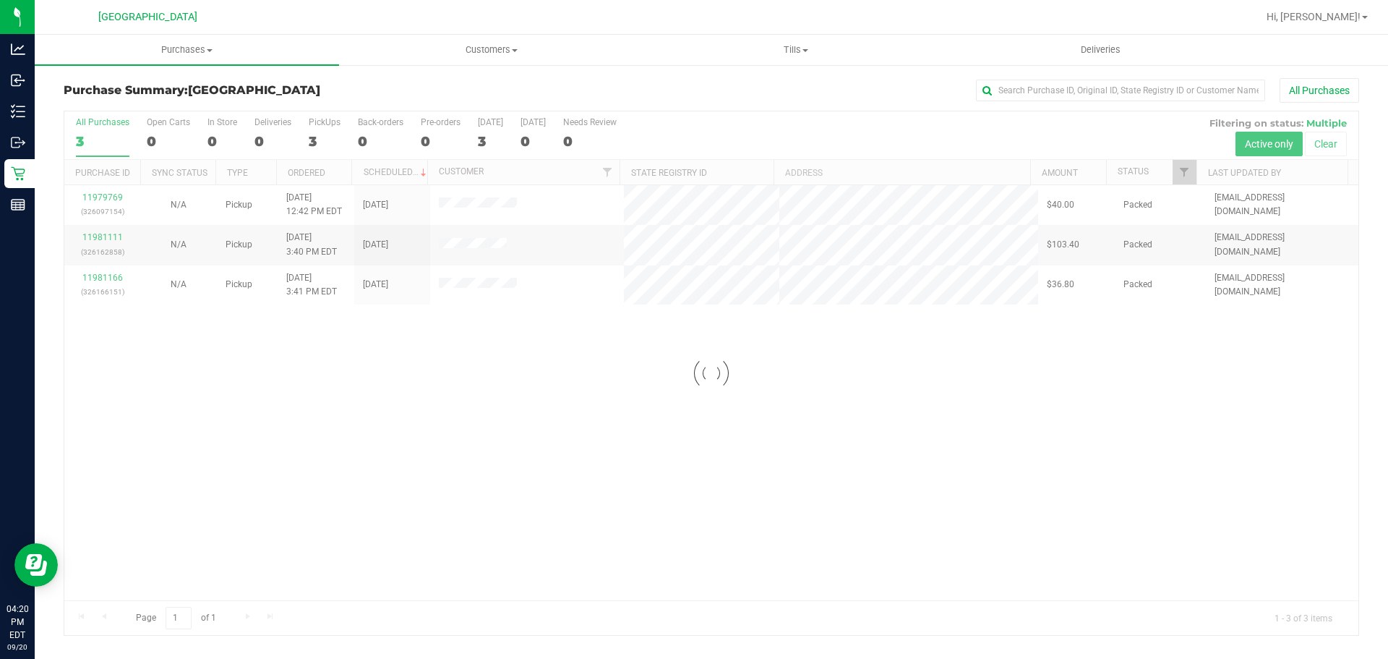
click at [552, 445] on div at bounding box center [711, 372] width 1294 height 523
click at [1180, 434] on div at bounding box center [711, 372] width 1294 height 523
